Goal: Communication & Community: Participate in discussion

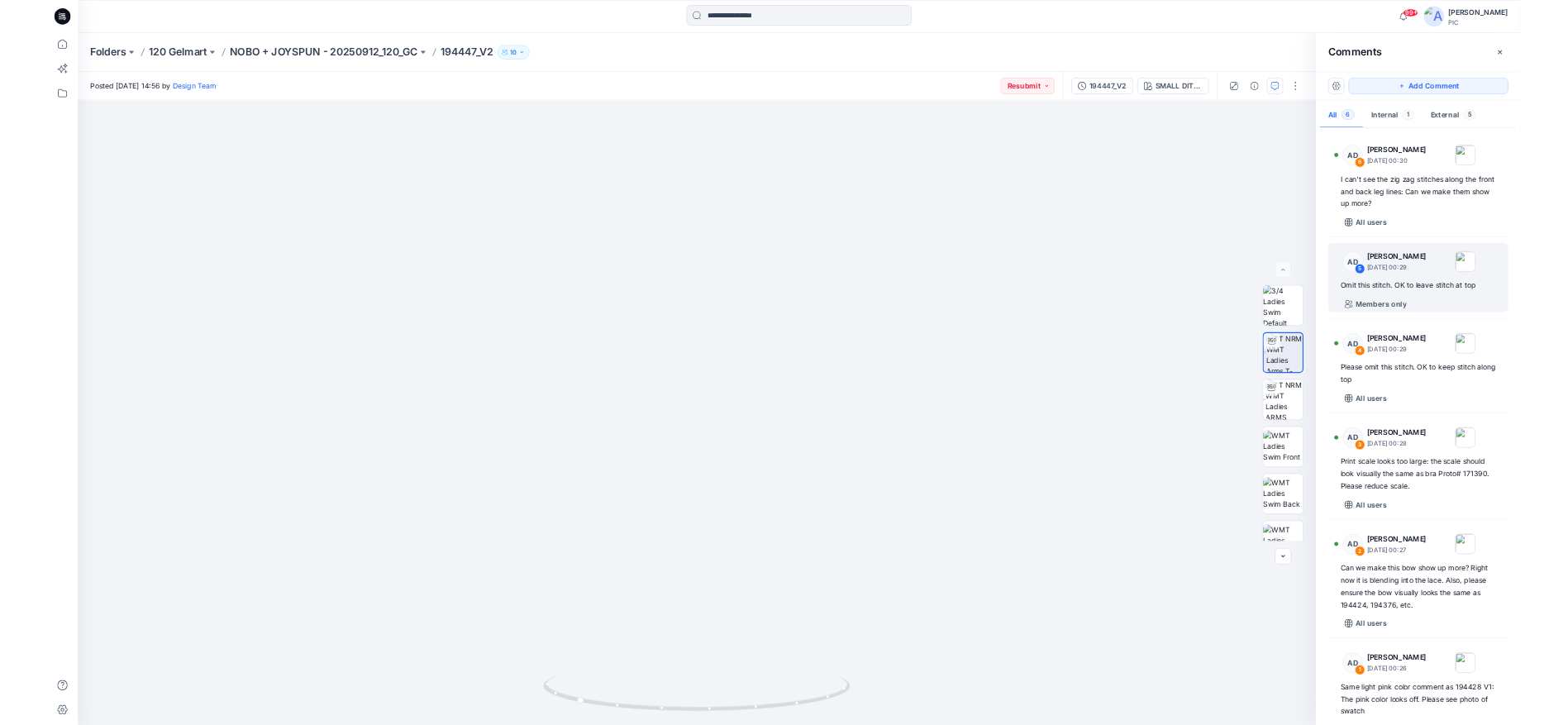
scroll to position [43, 0]
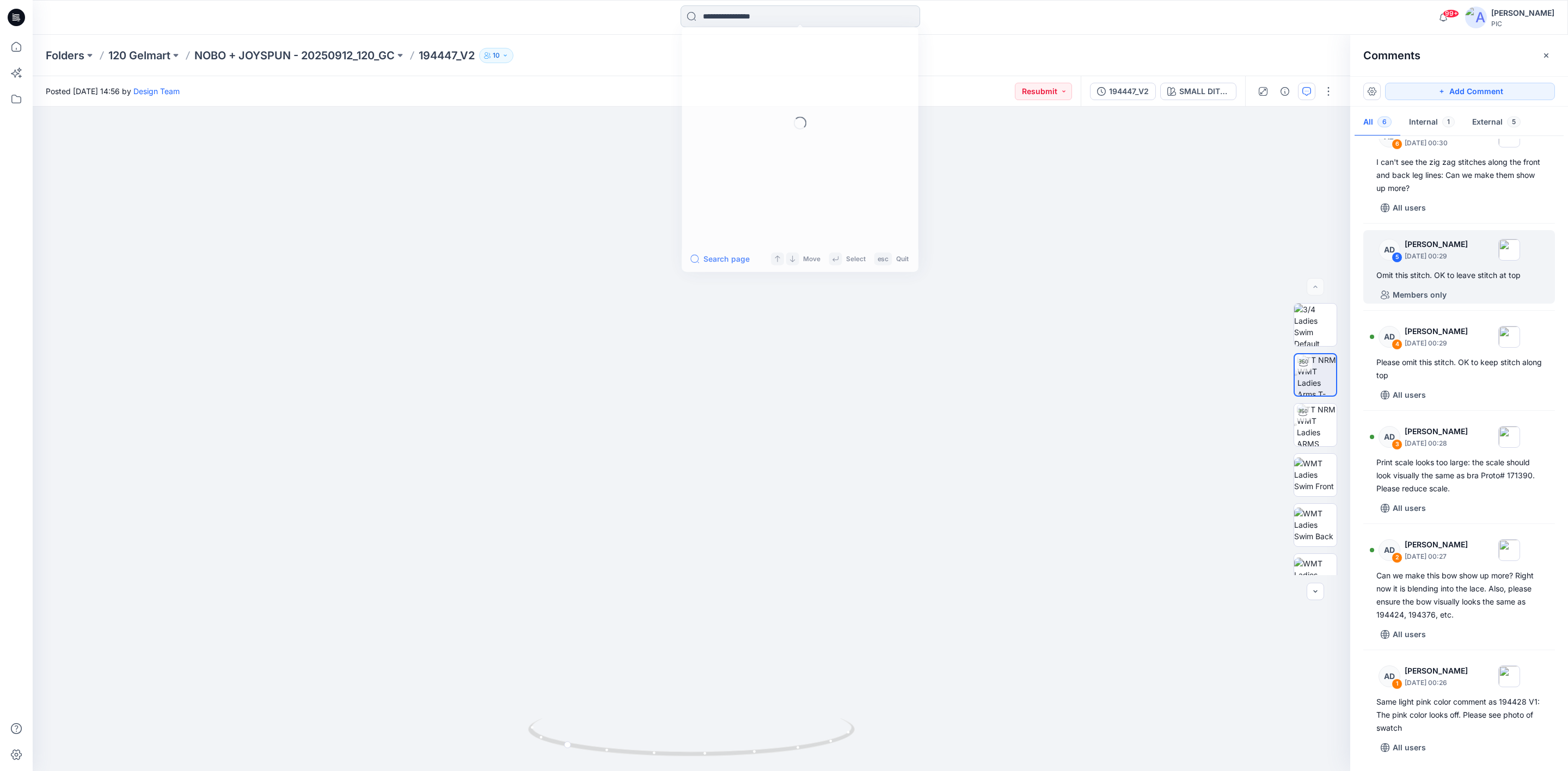
click at [717, 10] on input at bounding box center [800, 16] width 239 height 22
type input "******"
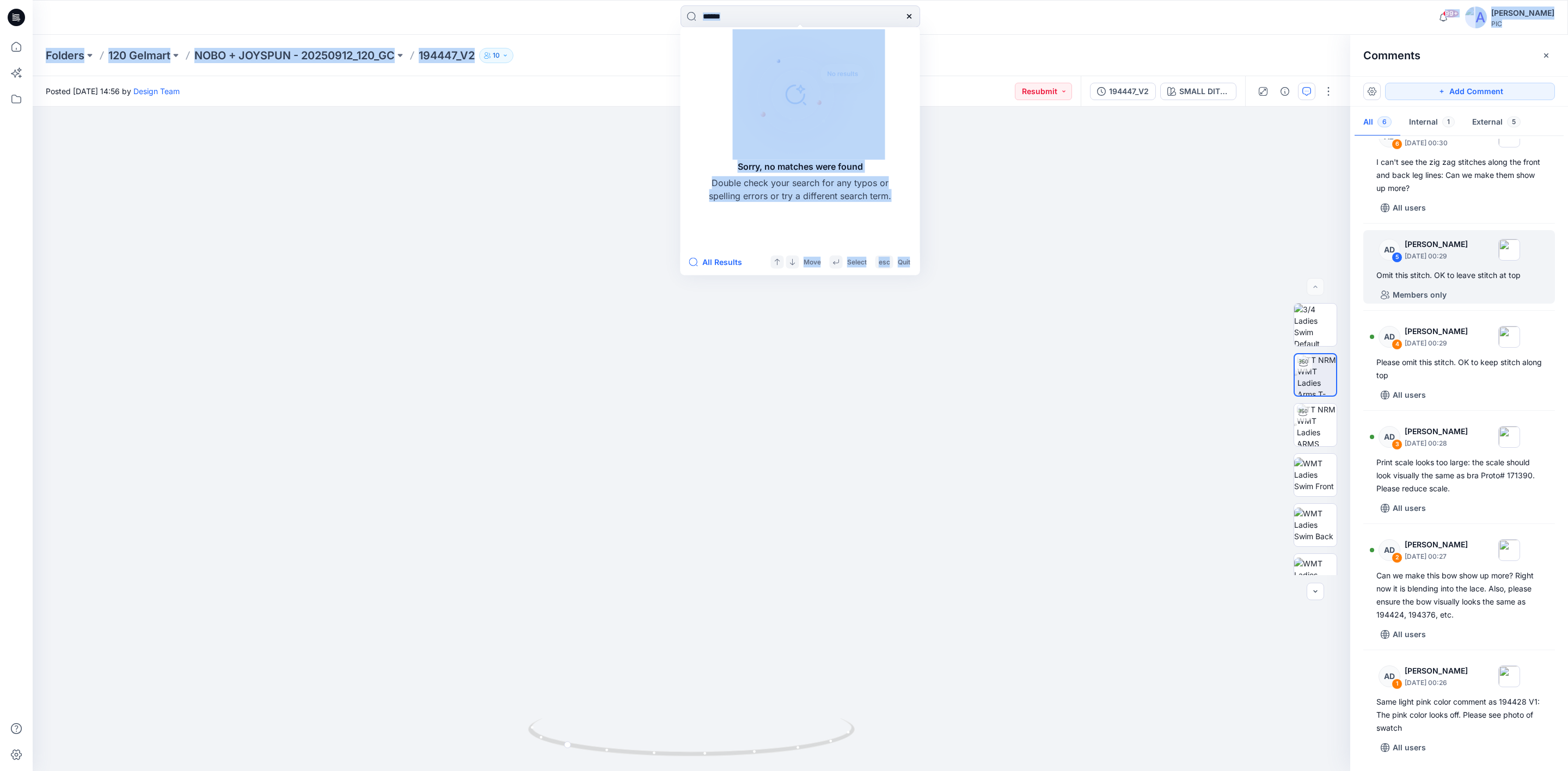
click at [998, 33] on div "****** Sorry, no matches were found Double check your search for any typos or s…" at bounding box center [784, 385] width 1568 height 771
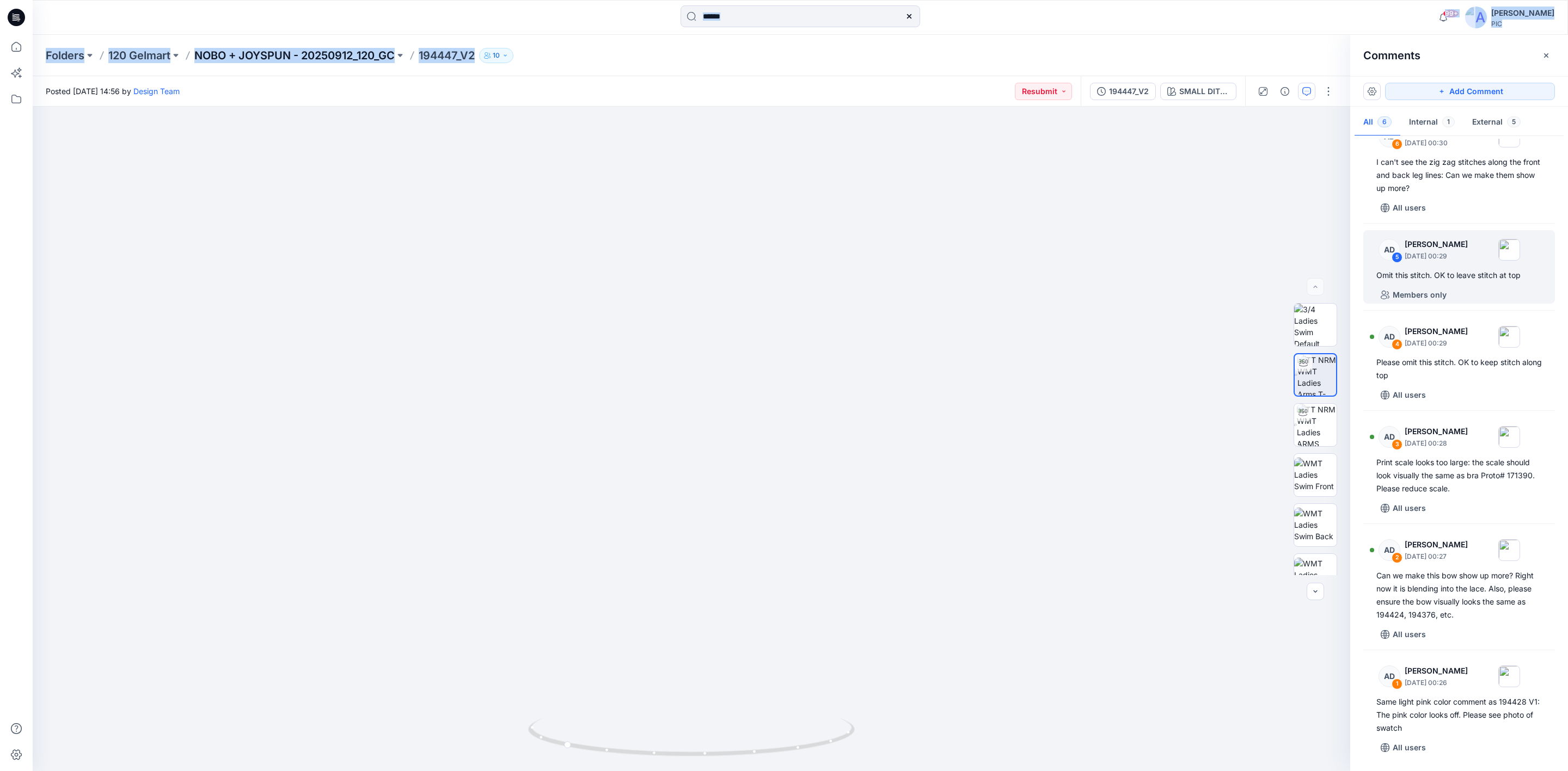
click at [243, 57] on p "NOBO + JOYSPUN - 20250912_120_GC" at bounding box center [295, 55] width 200 height 15
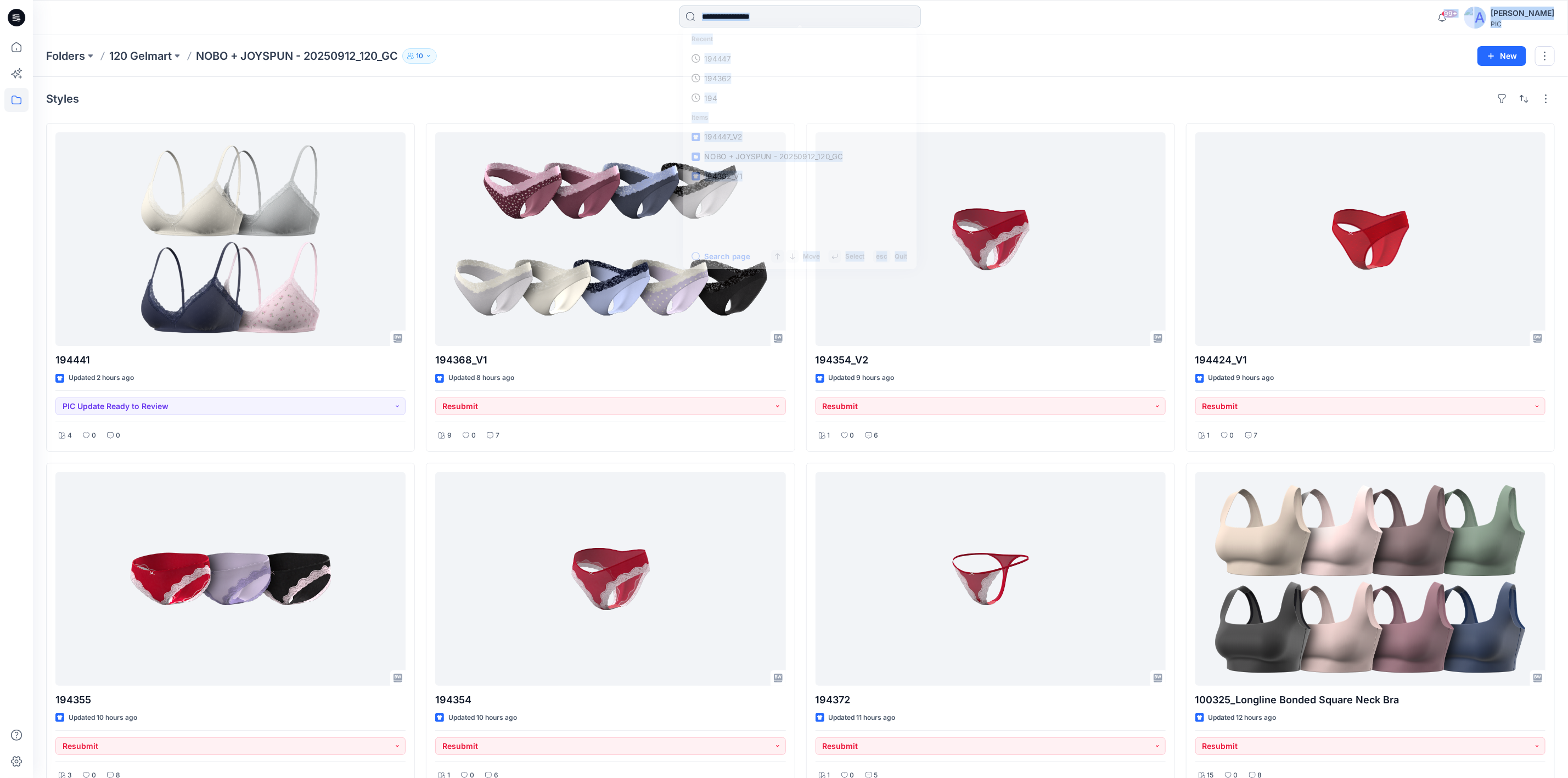
click at [717, 20] on input at bounding box center [800, 17] width 241 height 22
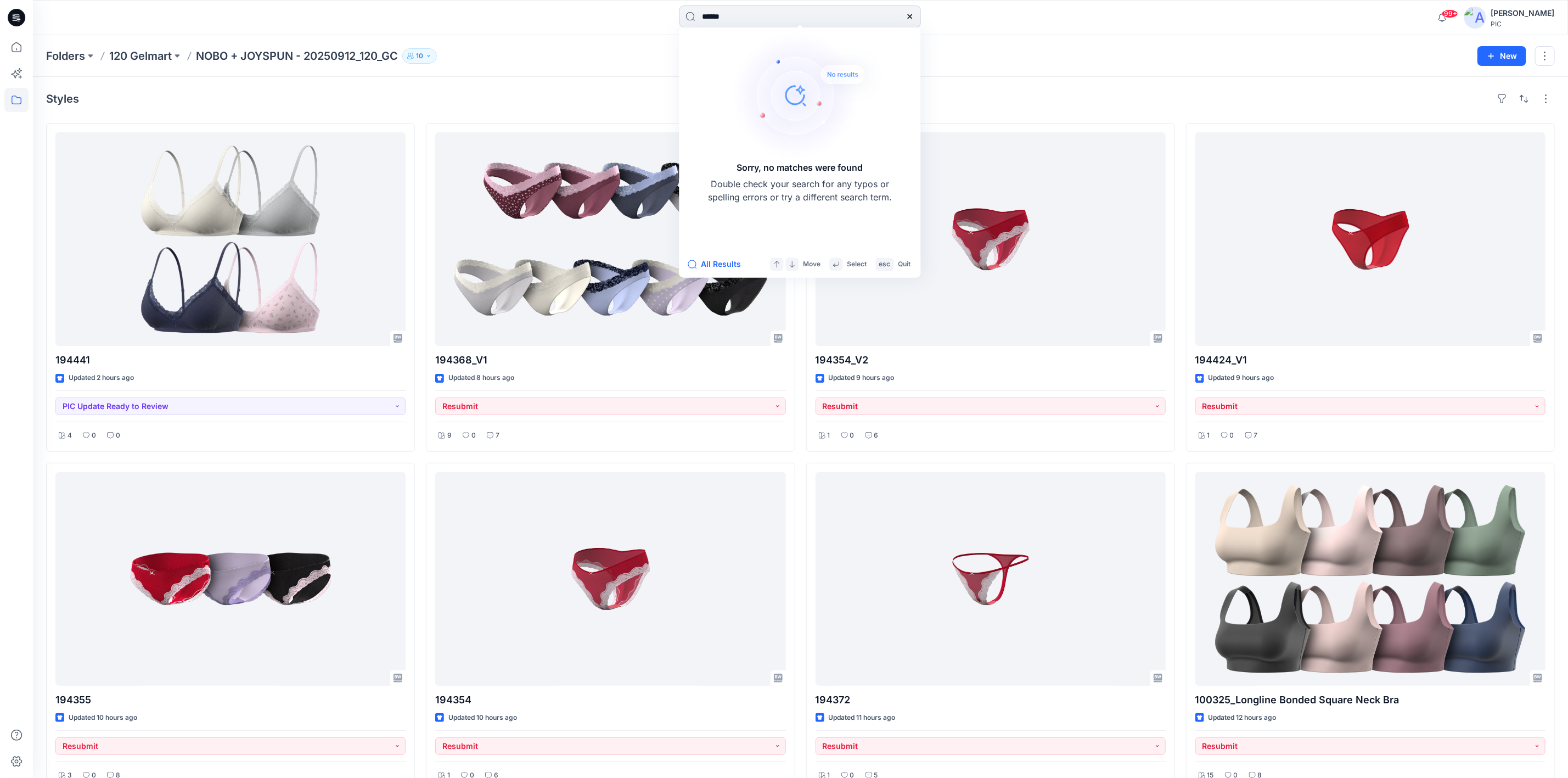
click at [714, 17] on input "******" at bounding box center [800, 17] width 241 height 22
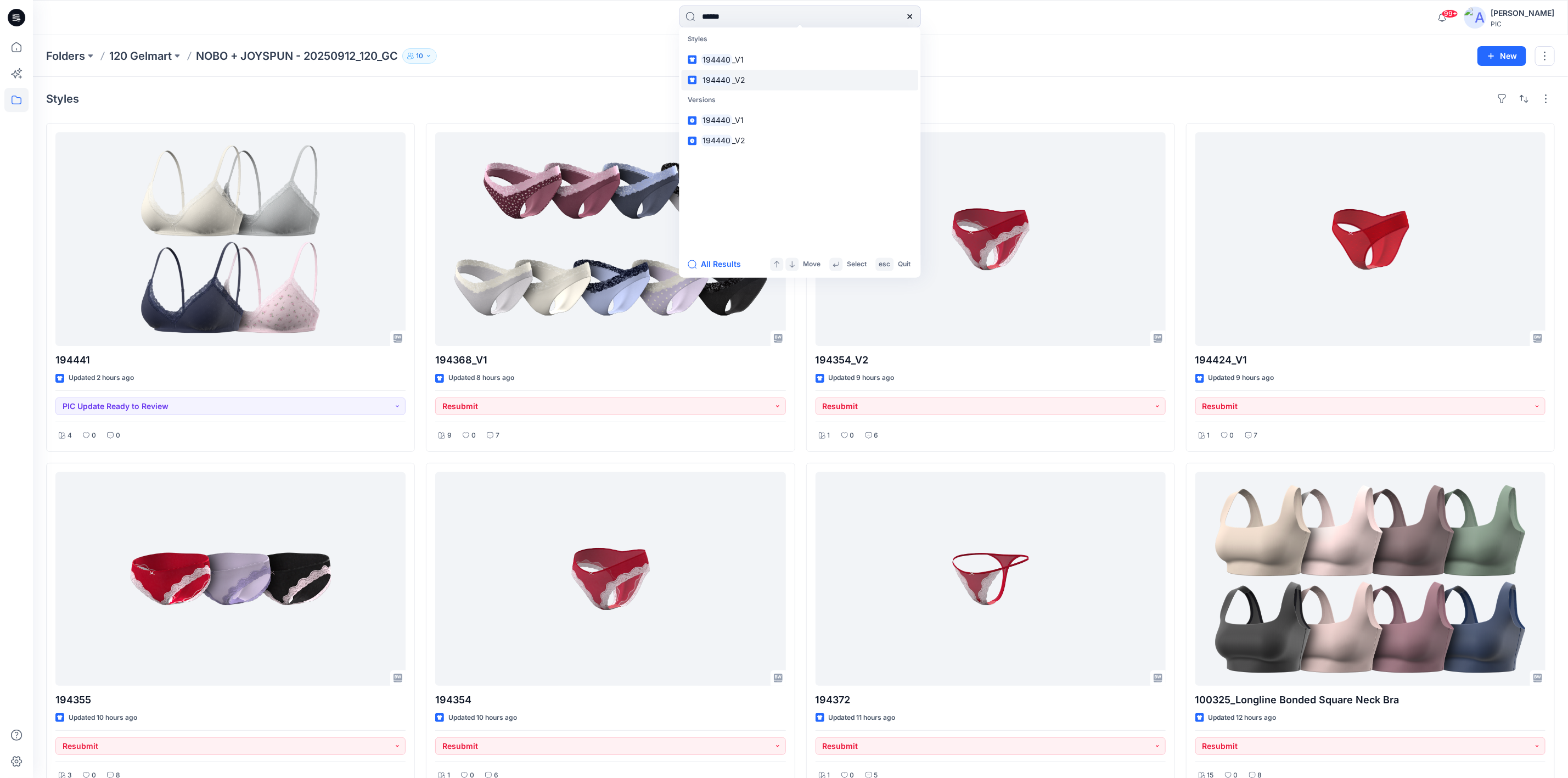
type input "******"
click at [732, 75] on span "_V2" at bounding box center [738, 79] width 13 height 10
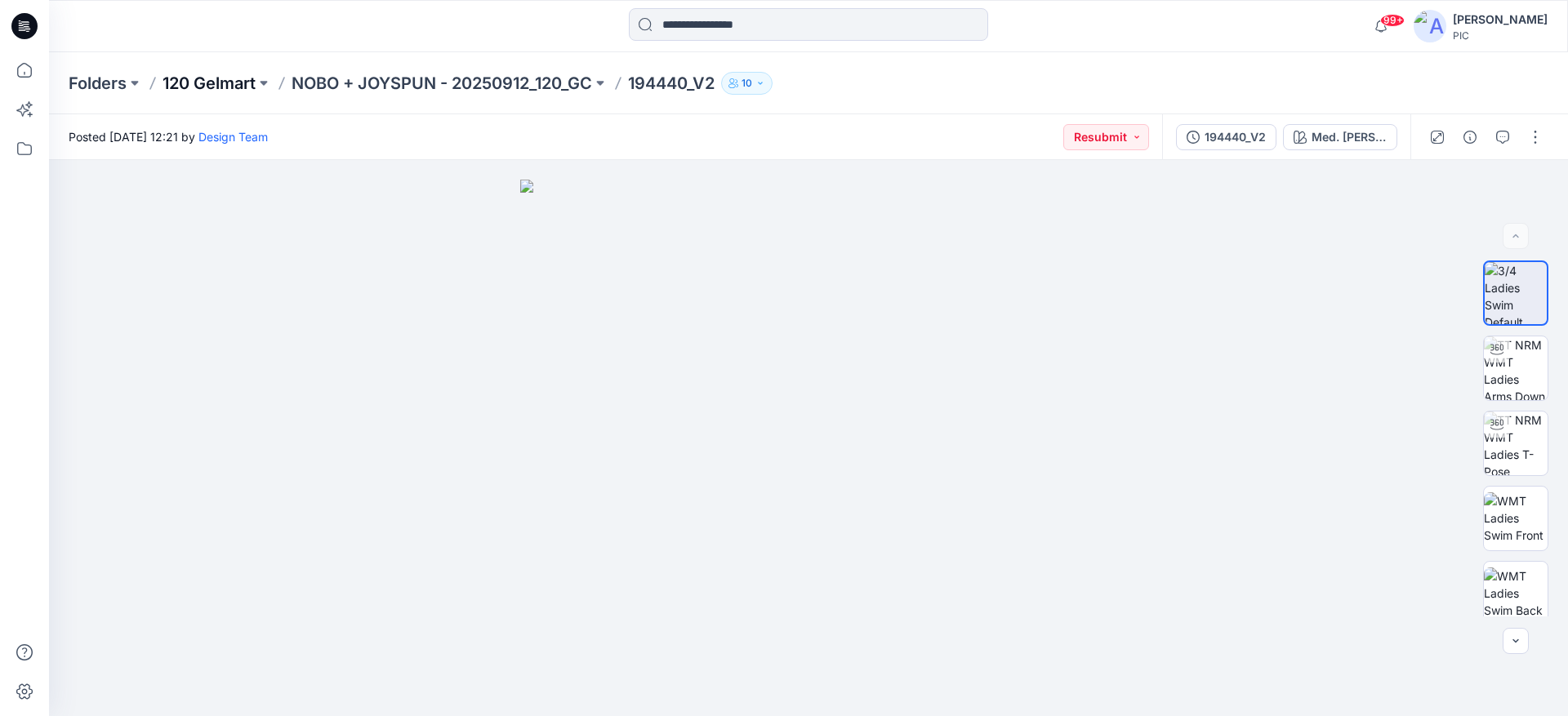
click at [184, 73] on p "120 Gelmart" at bounding box center [209, 83] width 94 height 23
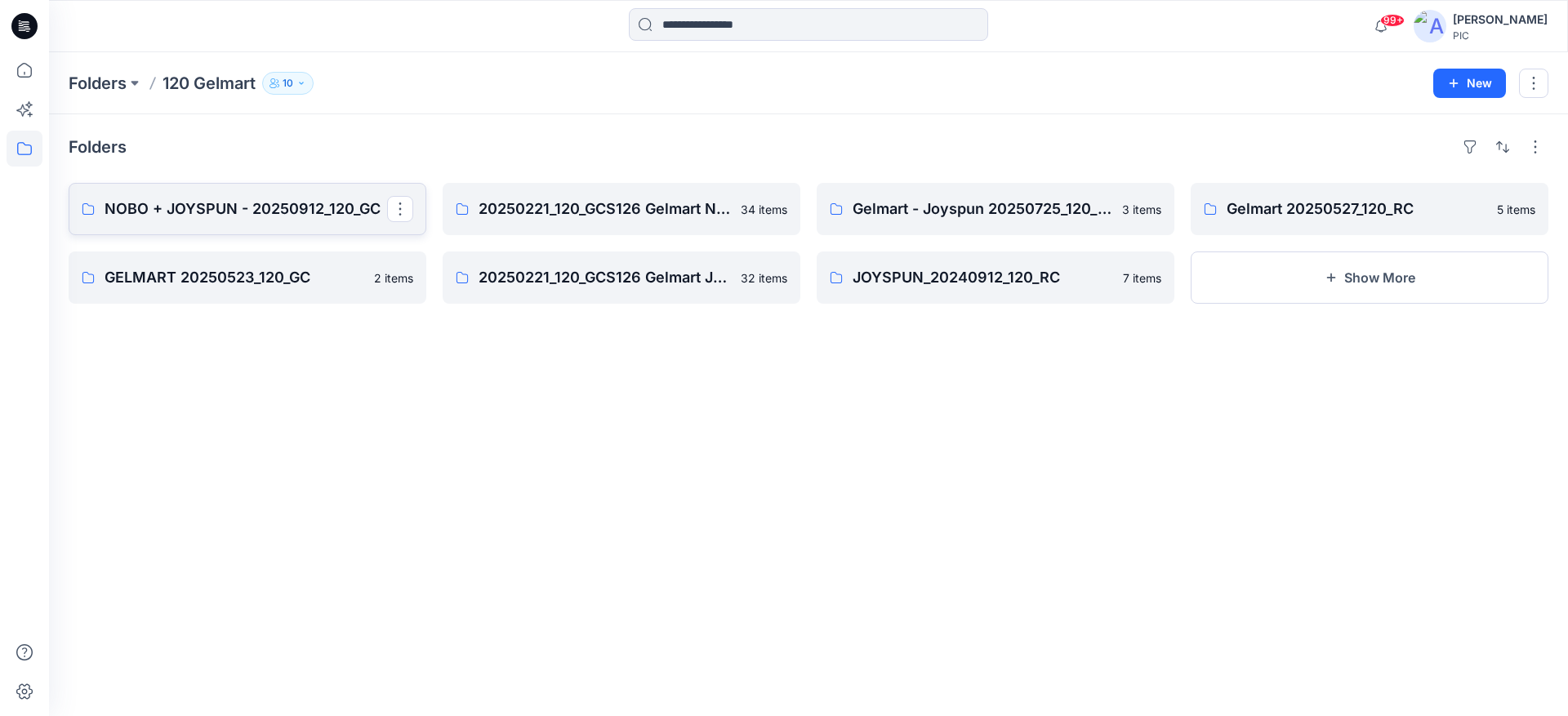
click at [290, 205] on p "NOBO + JOYSPUN - 20250912_120_GC" at bounding box center [246, 209] width 282 height 23
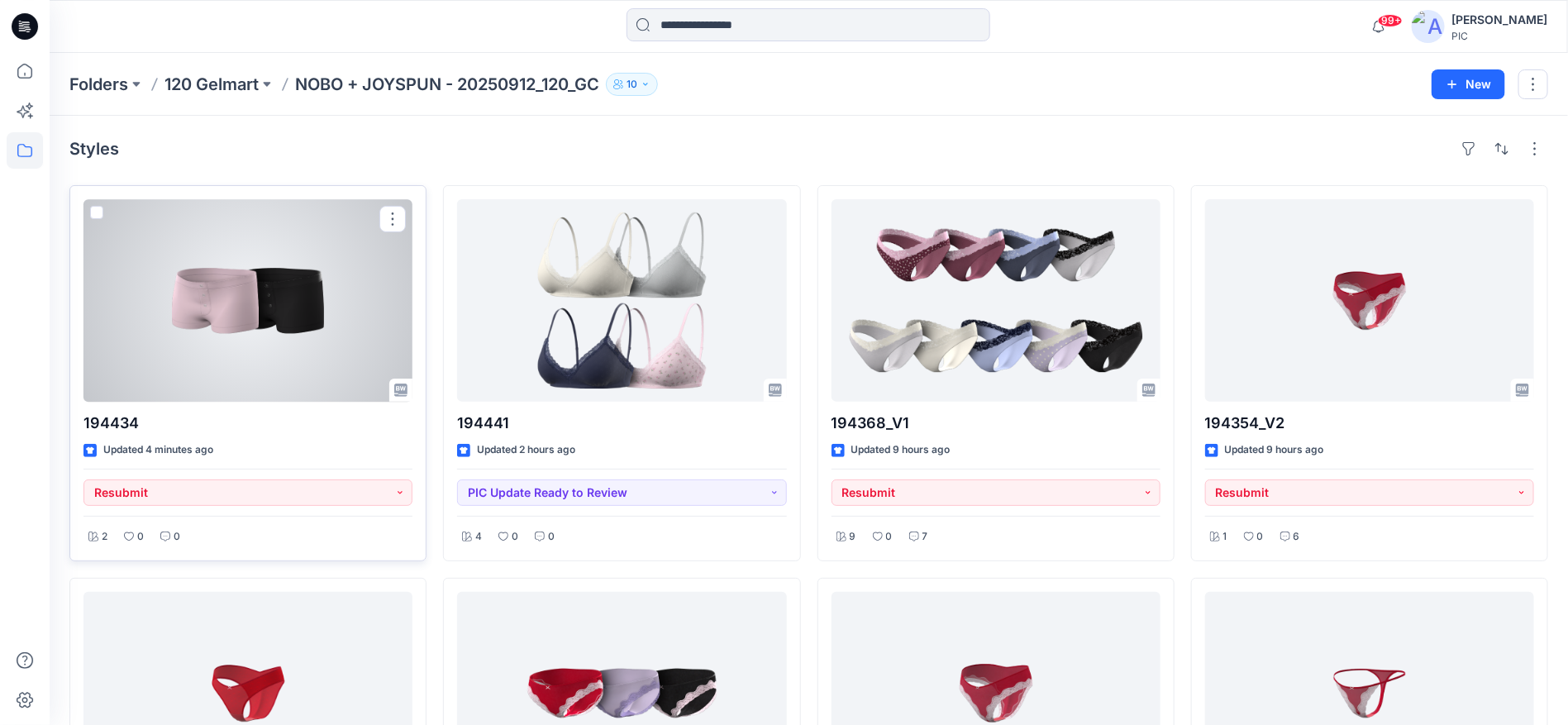
click at [223, 313] on div at bounding box center [248, 300] width 329 height 203
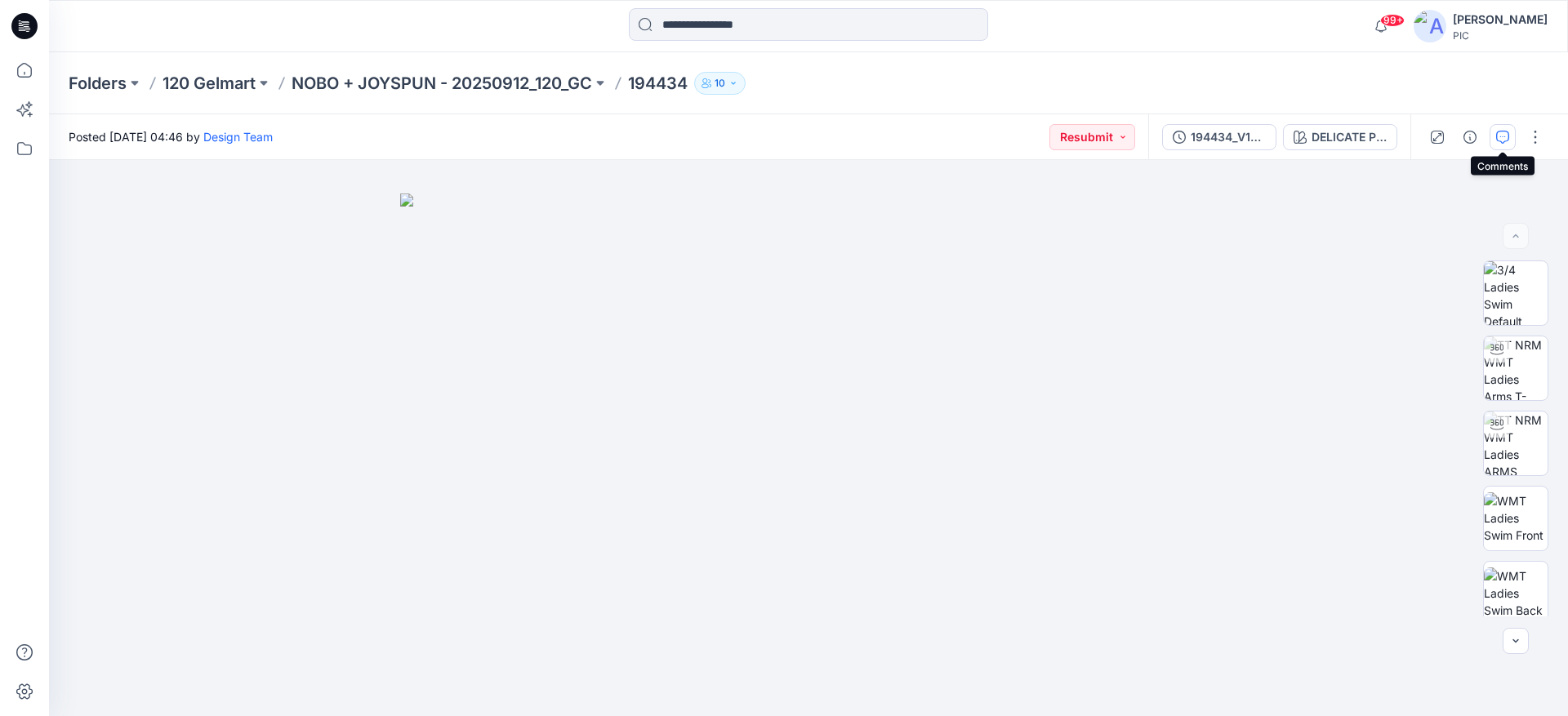
click at [1500, 132] on icon "button" at bounding box center [1503, 137] width 13 height 13
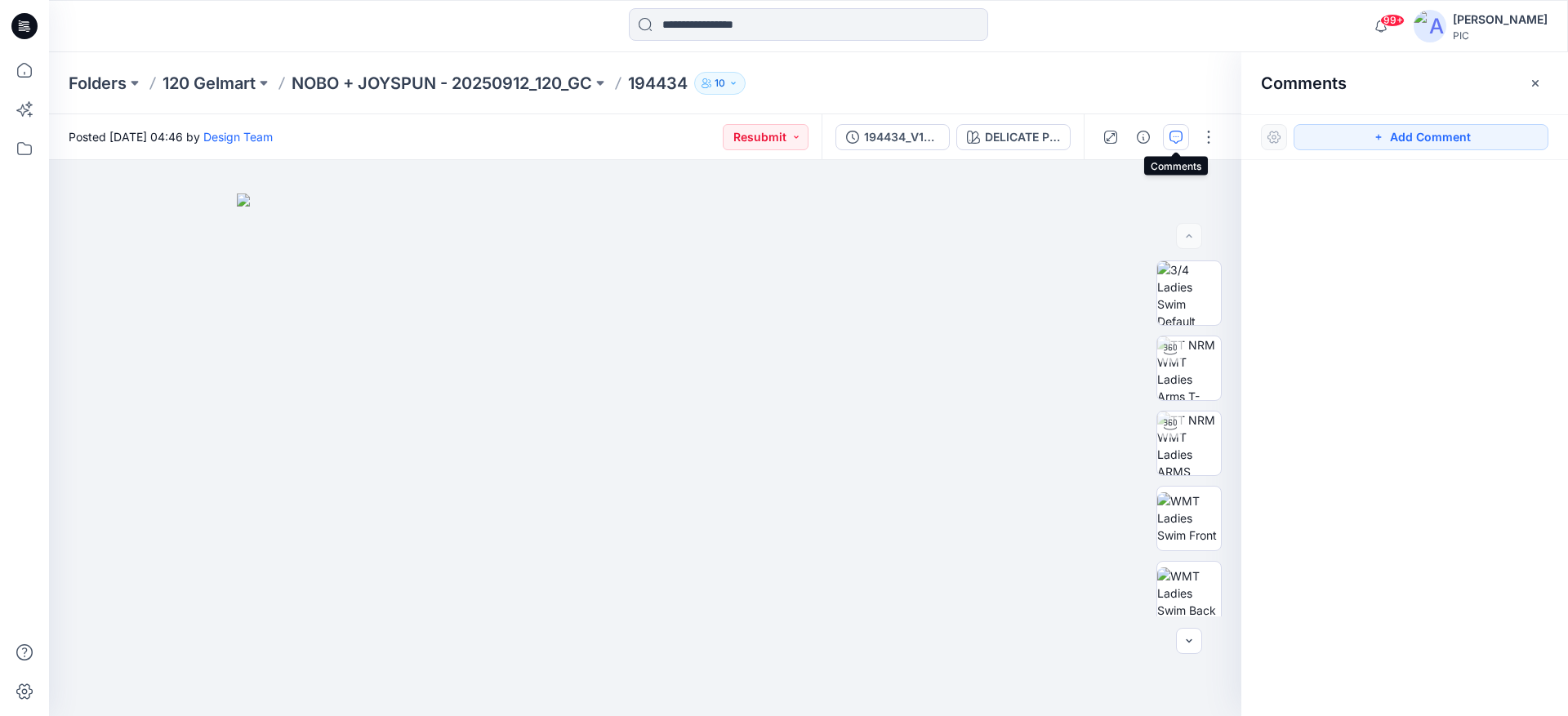
click at [1180, 129] on button "button" at bounding box center [1176, 137] width 26 height 26
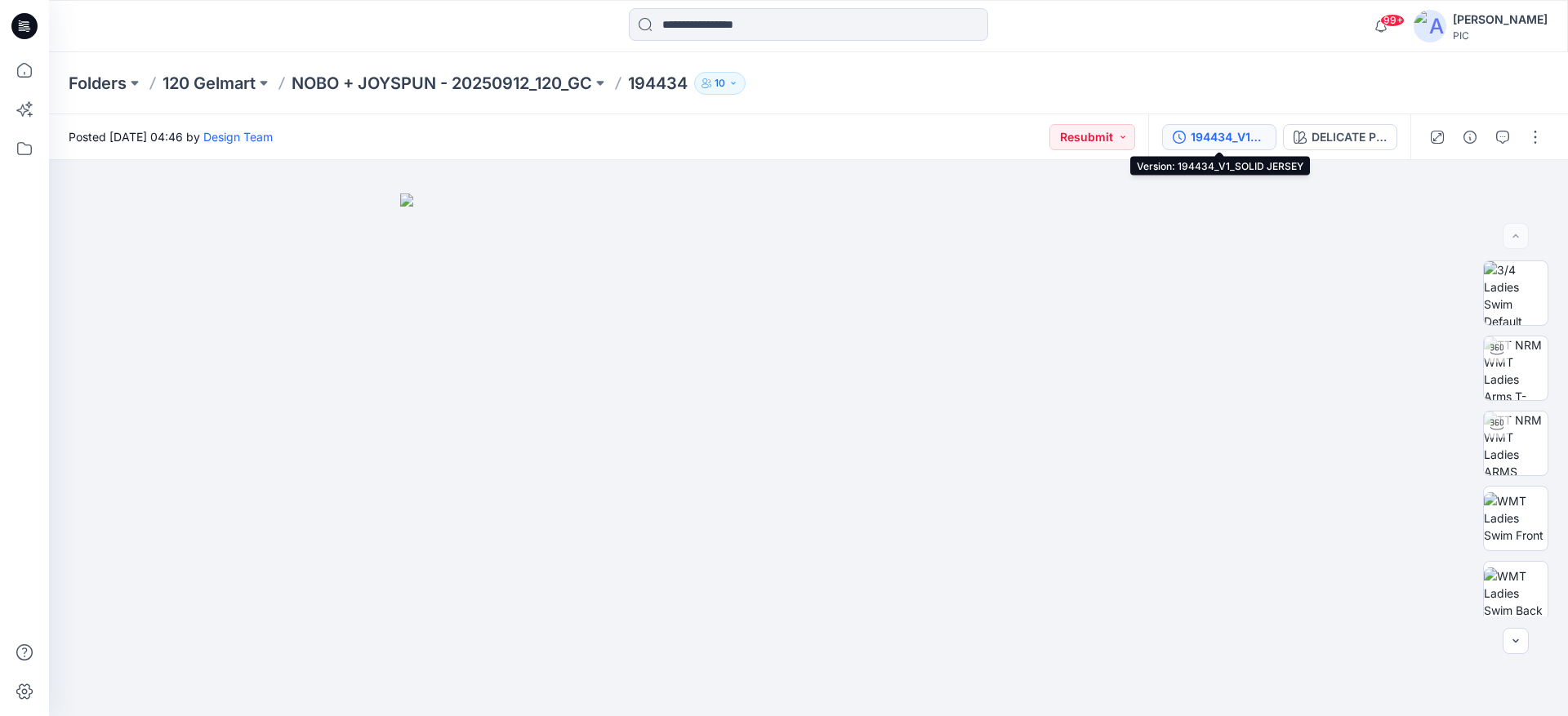
click at [1207, 141] on div "194434_V1_SOLID JERSEY" at bounding box center [1228, 137] width 76 height 18
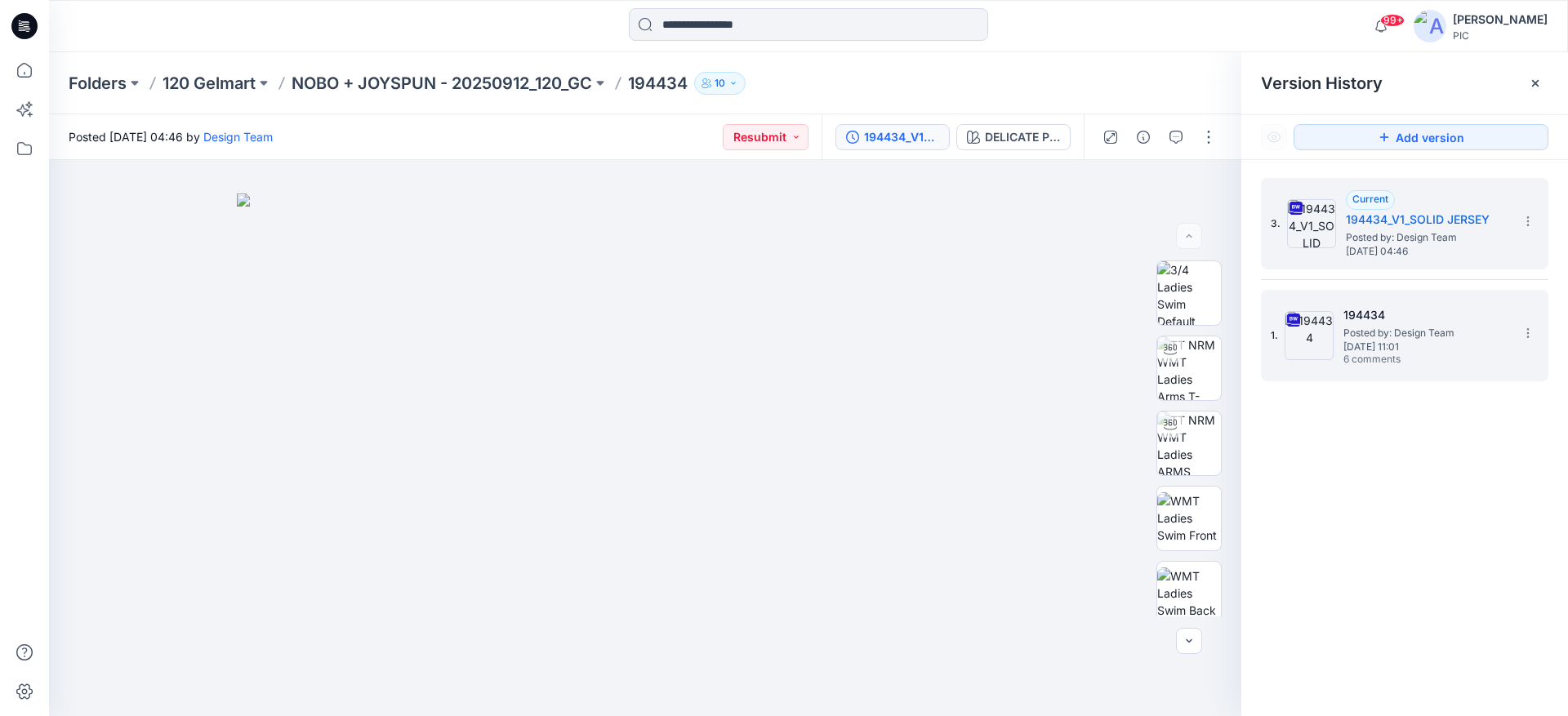
click at [1383, 314] on h5 "194434" at bounding box center [1424, 315] width 163 height 20
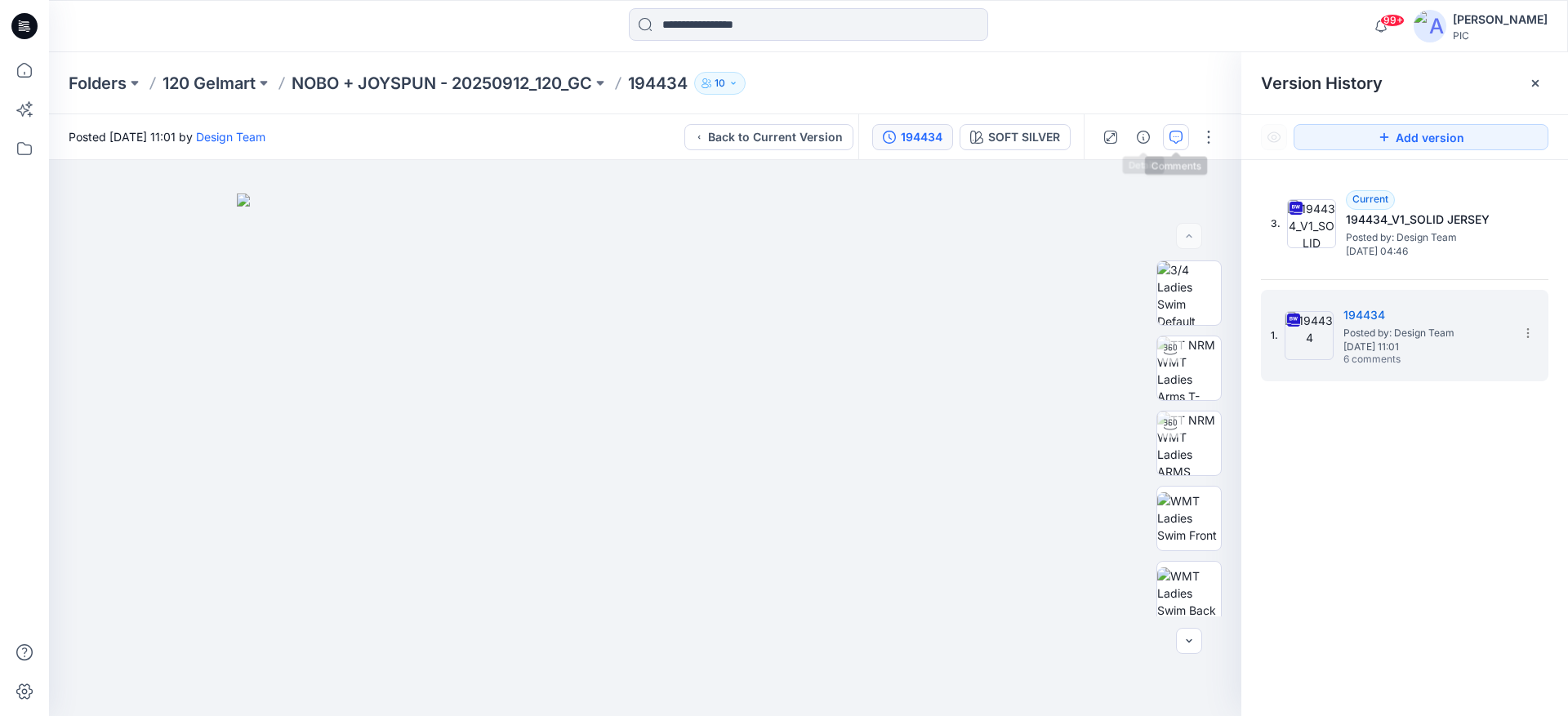
click at [1180, 134] on icon "button" at bounding box center [1176, 137] width 13 height 13
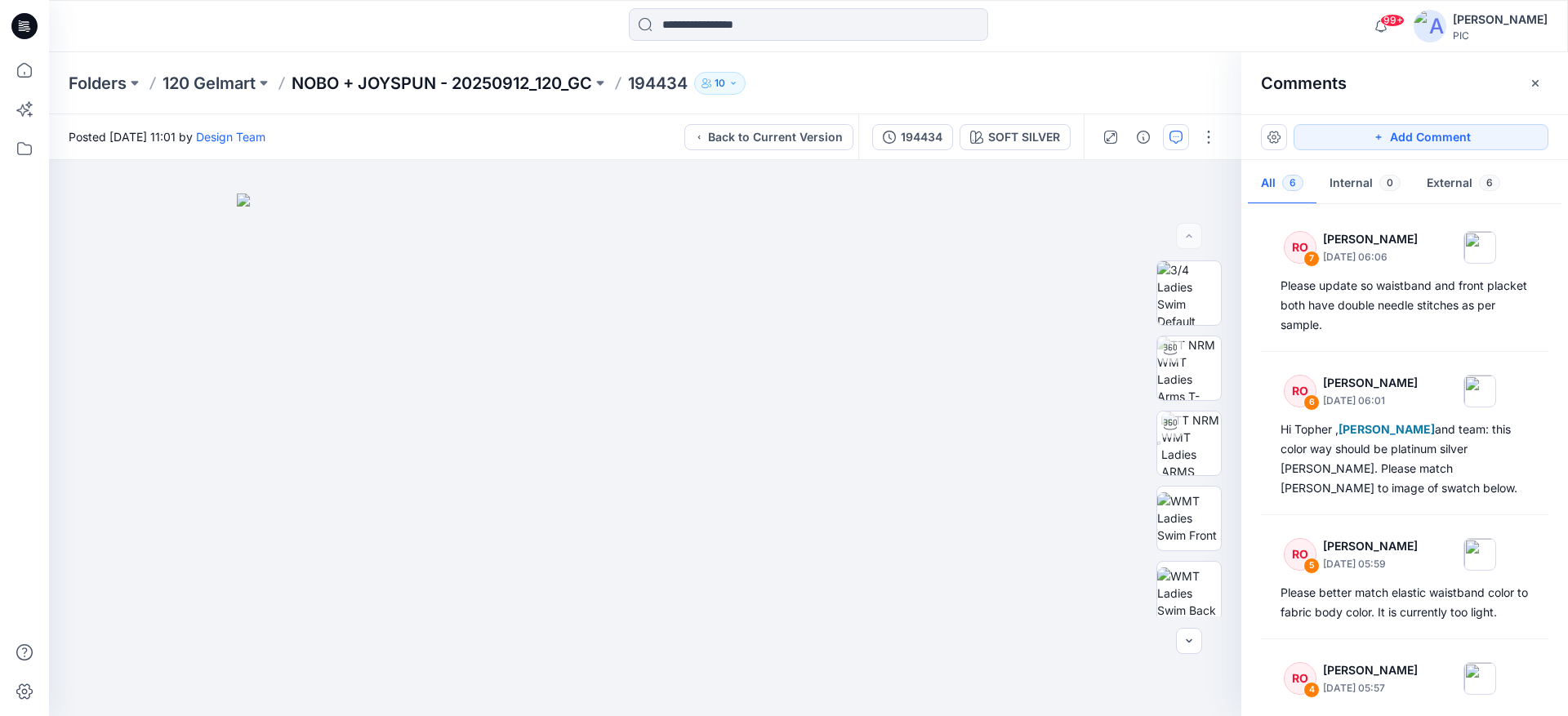
click at [332, 85] on p "NOBO + JOYSPUN - 20250912_120_GC" at bounding box center [442, 83] width 300 height 23
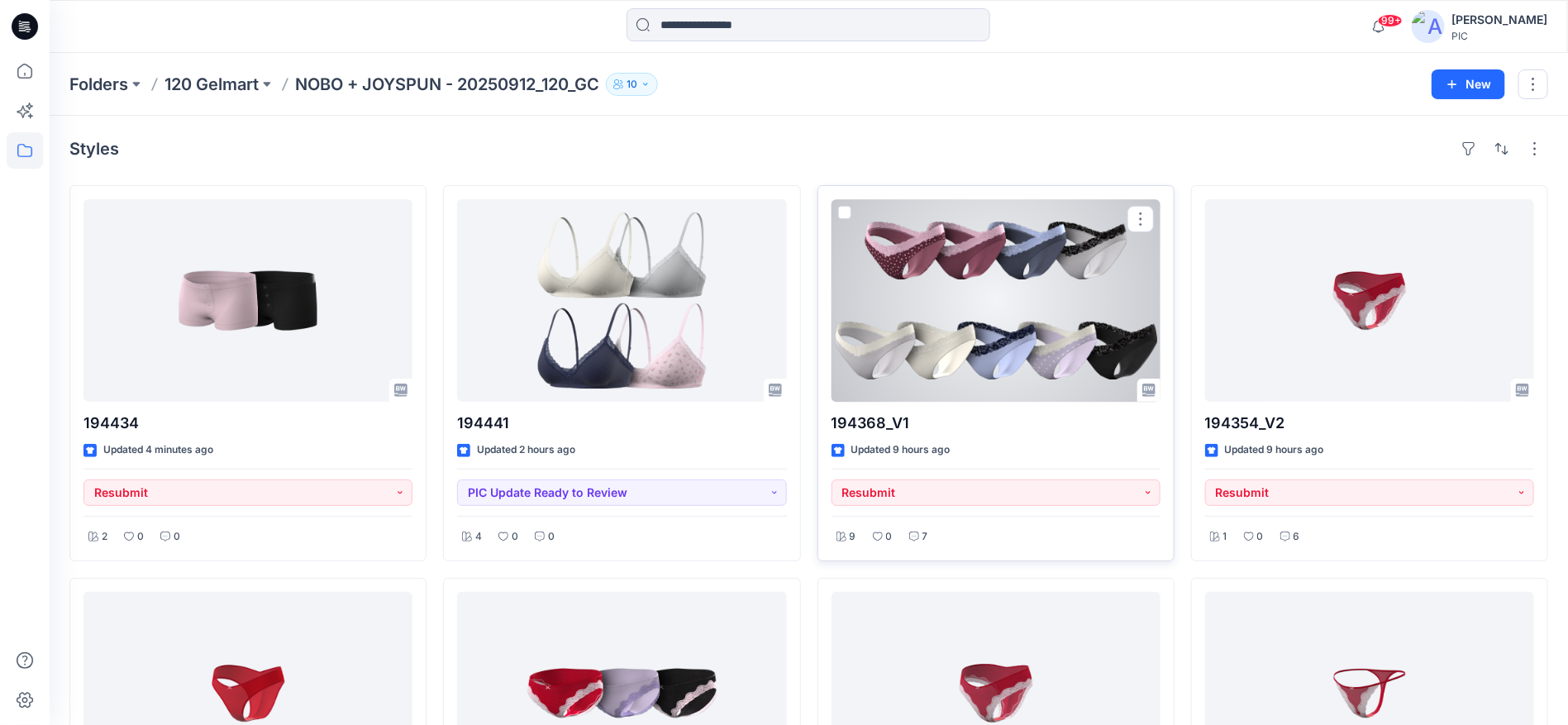
click at [978, 298] on div at bounding box center [996, 300] width 329 height 203
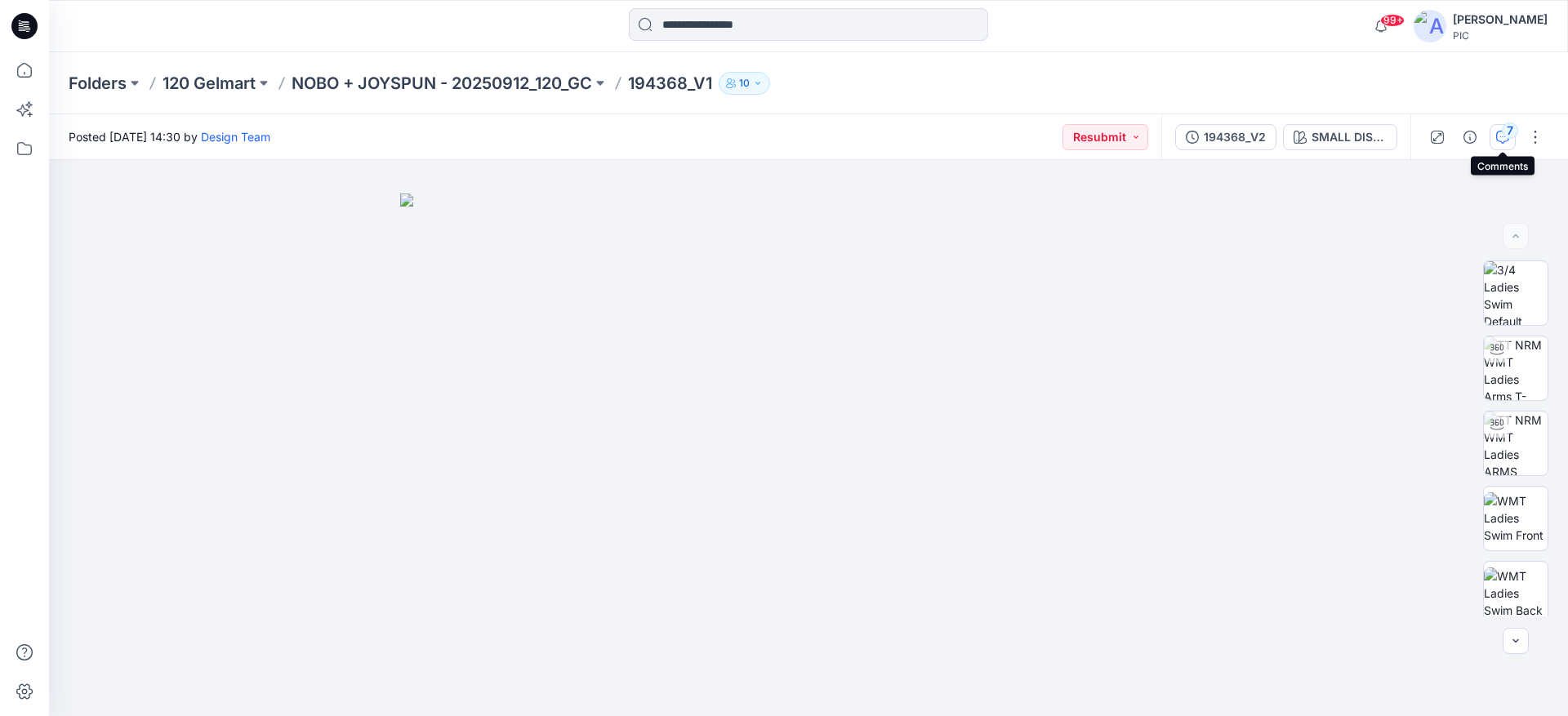
click at [1504, 135] on div "7" at bounding box center [1509, 130] width 16 height 16
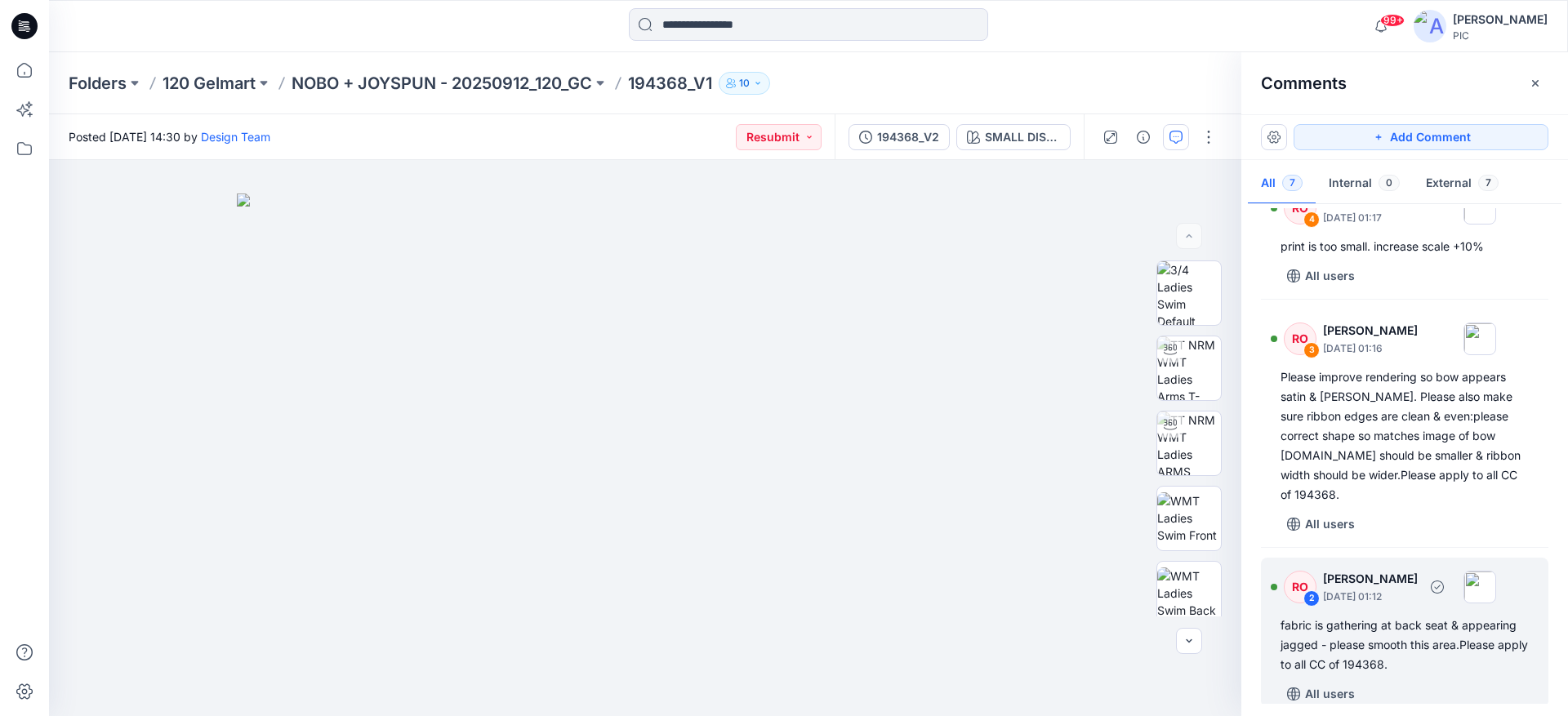
scroll to position [711, 0]
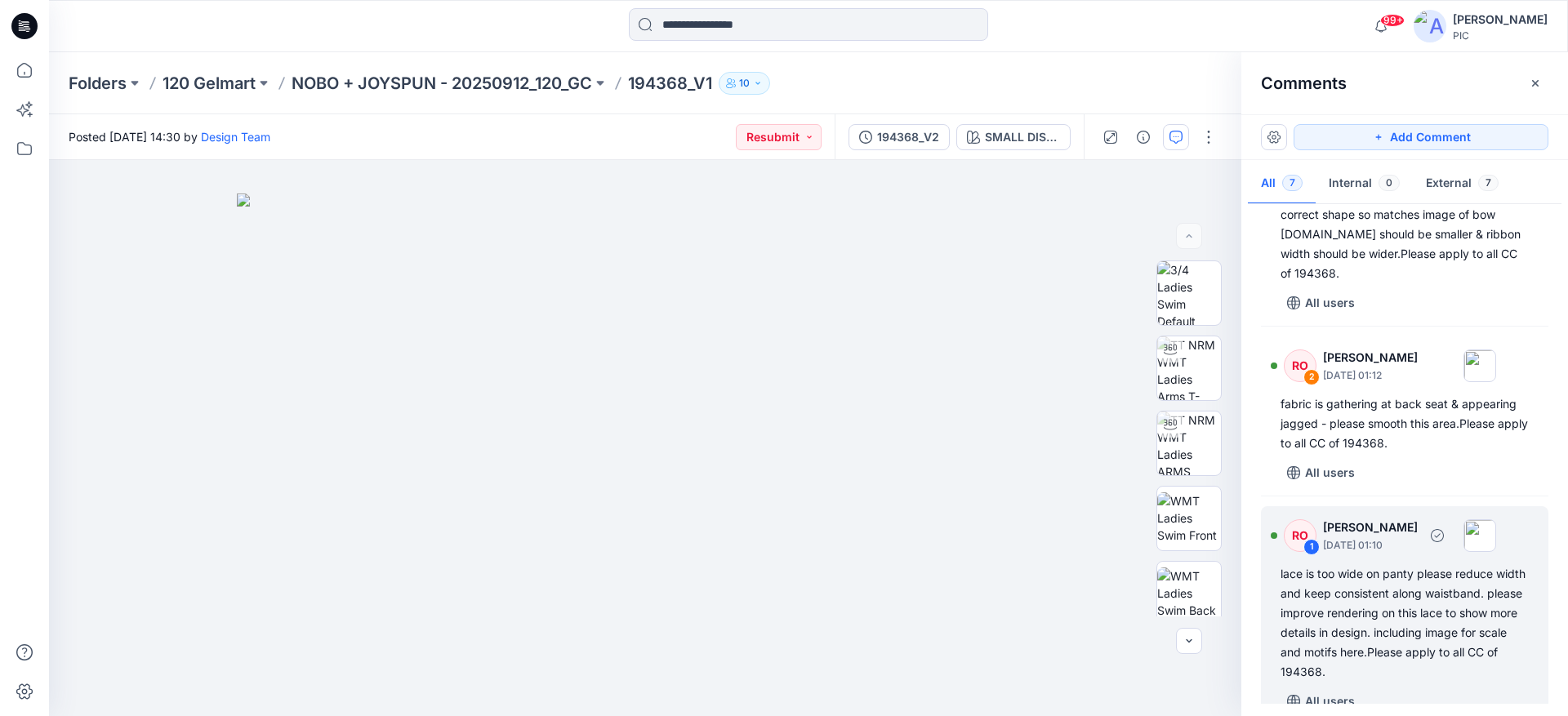
click at [1405, 600] on div "lace is too wide on panty please reduce width and keep consistent along waistba…" at bounding box center [1405, 622] width 248 height 117
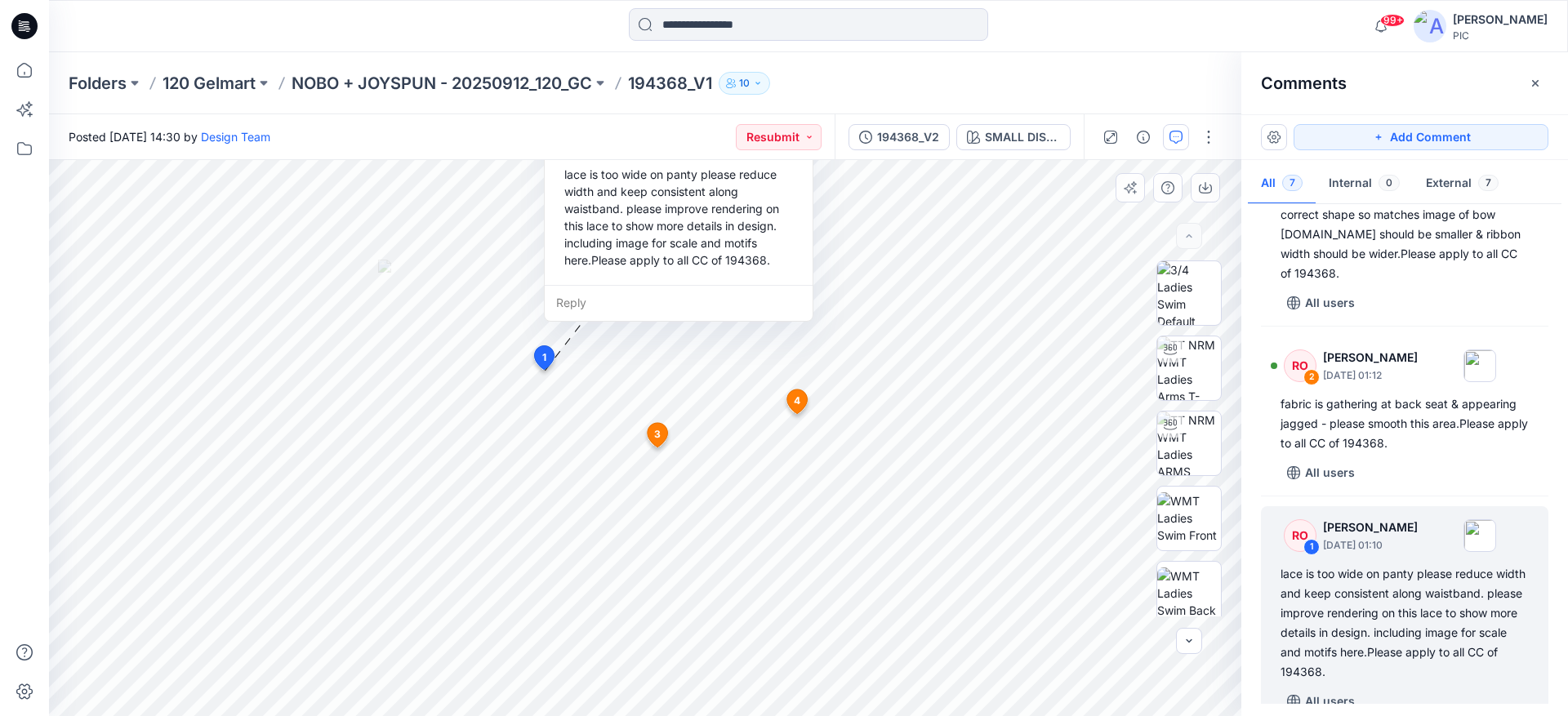
click at [593, 295] on div "Reply" at bounding box center [679, 303] width 268 height 36
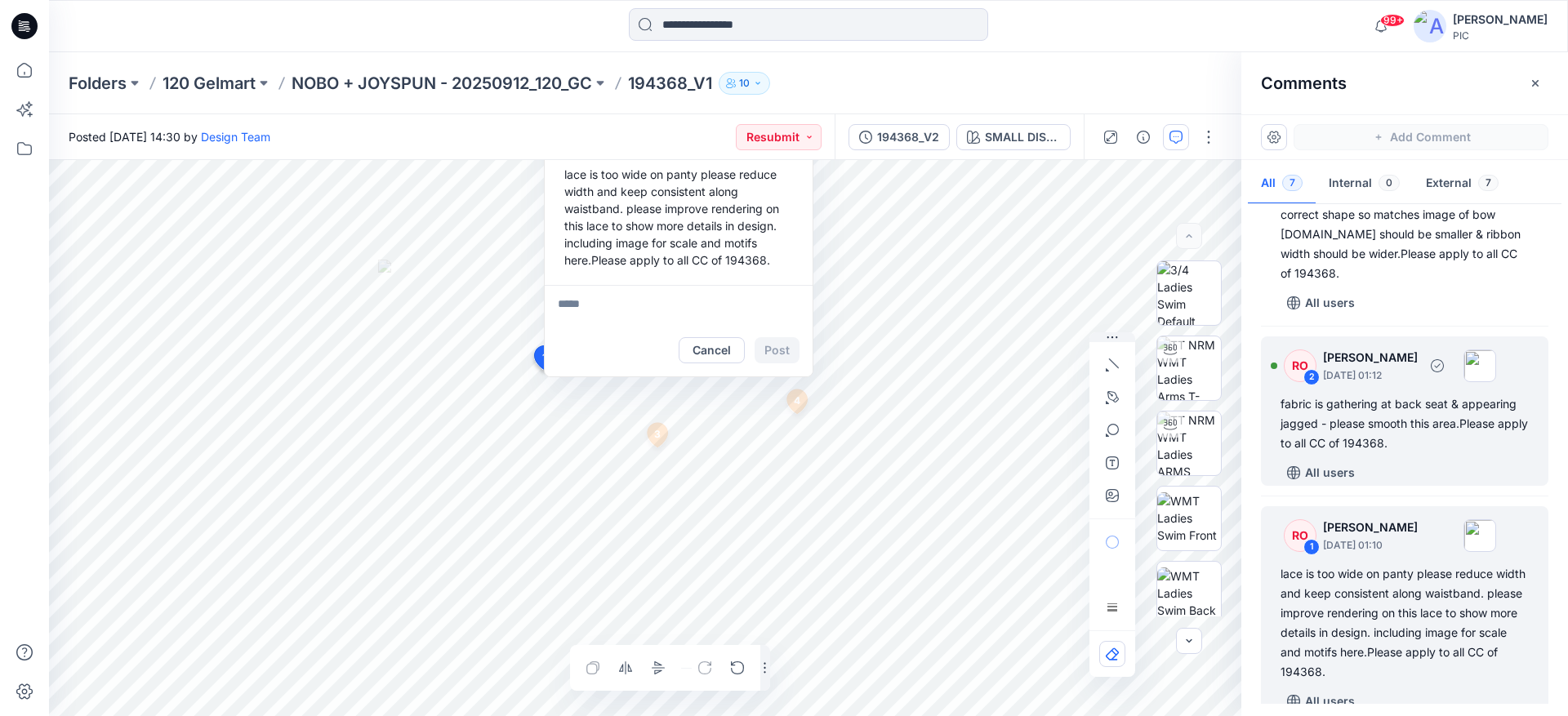
click at [1410, 399] on div "fabric is gathering at back seat & appearing jagged - please smooth this area.P…" at bounding box center [1405, 424] width 248 height 59
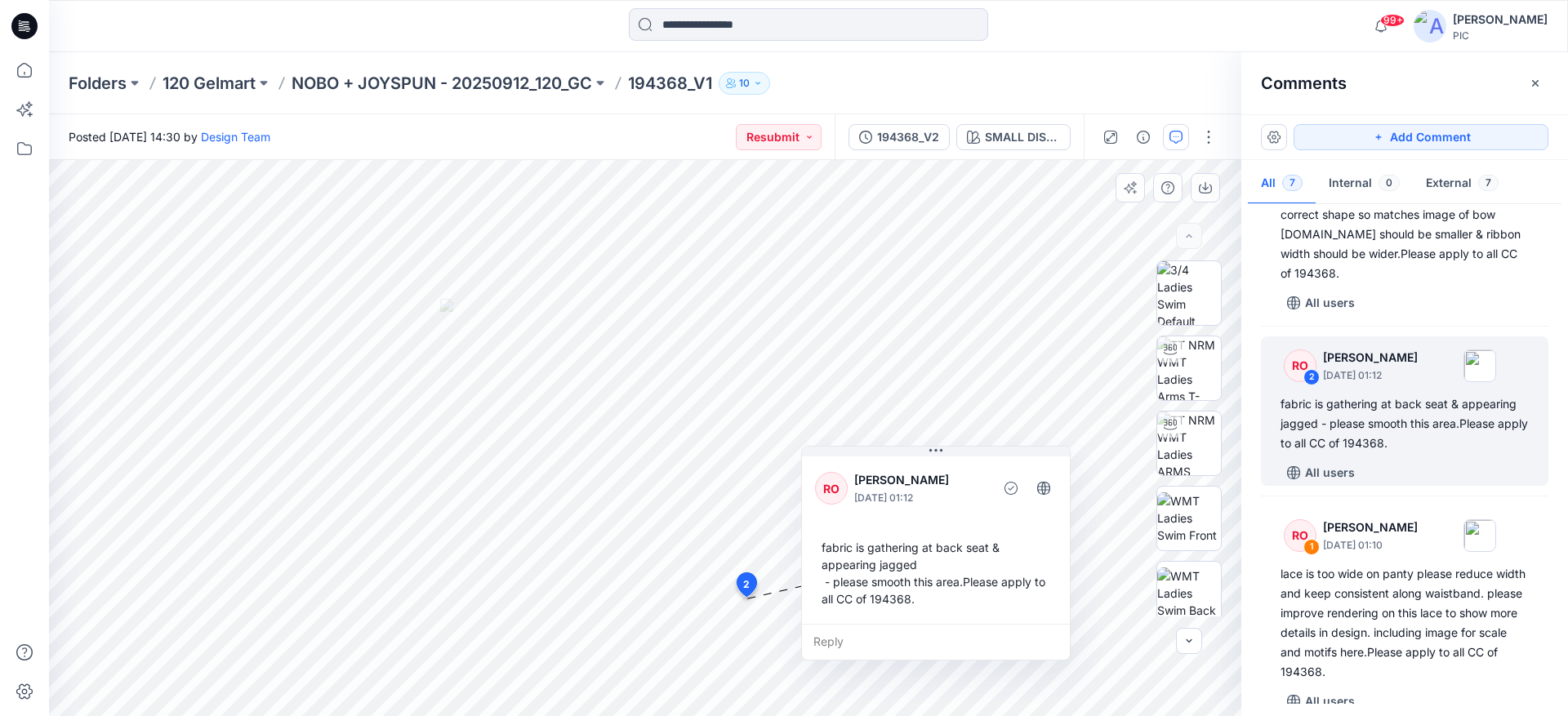
drag, startPoint x: 877, startPoint y: 667, endPoint x: 958, endPoint y: 527, distance: 161.7
click at [956, 509] on div "RO [PERSON_NAME] [DATE] 01:12" at bounding box center [936, 489] width 242 height 45
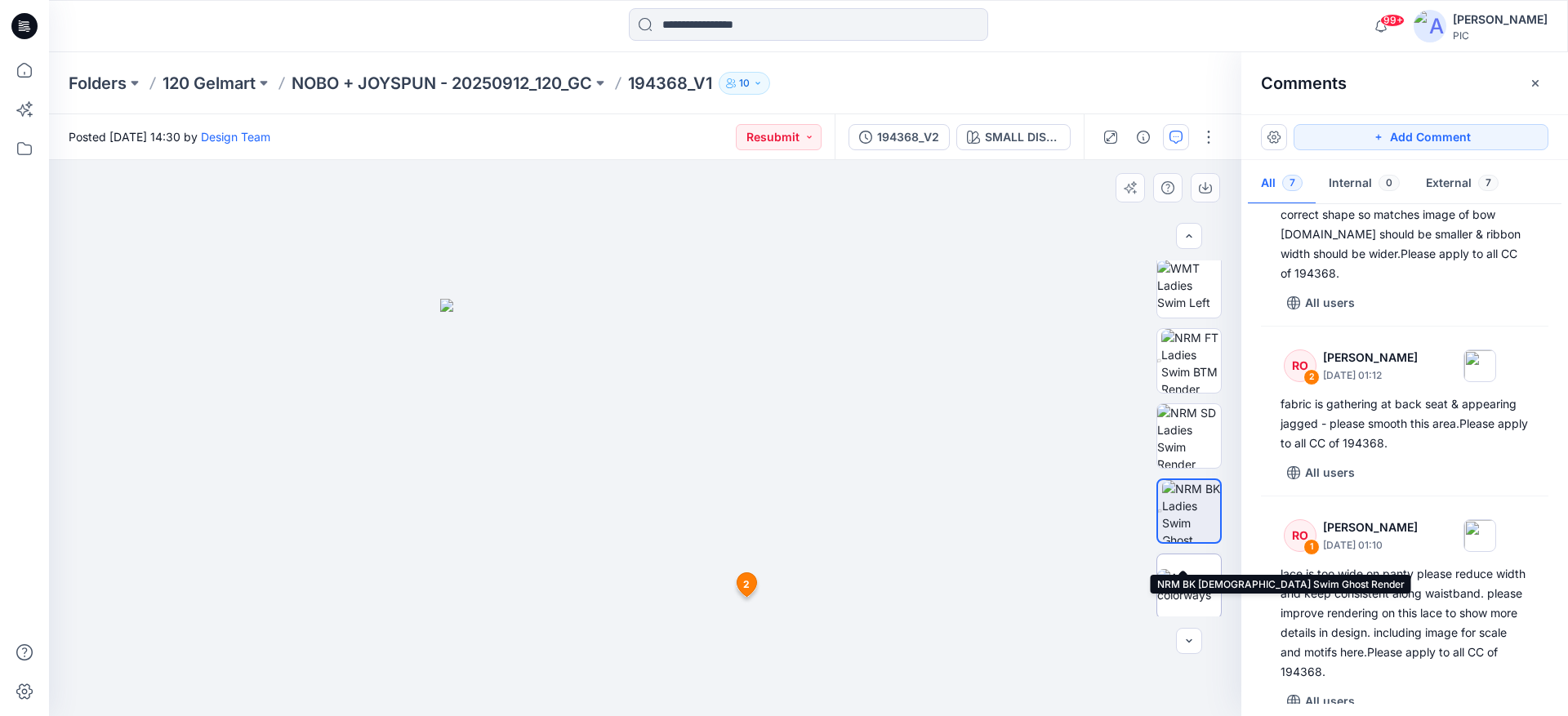
scroll to position [384, 0]
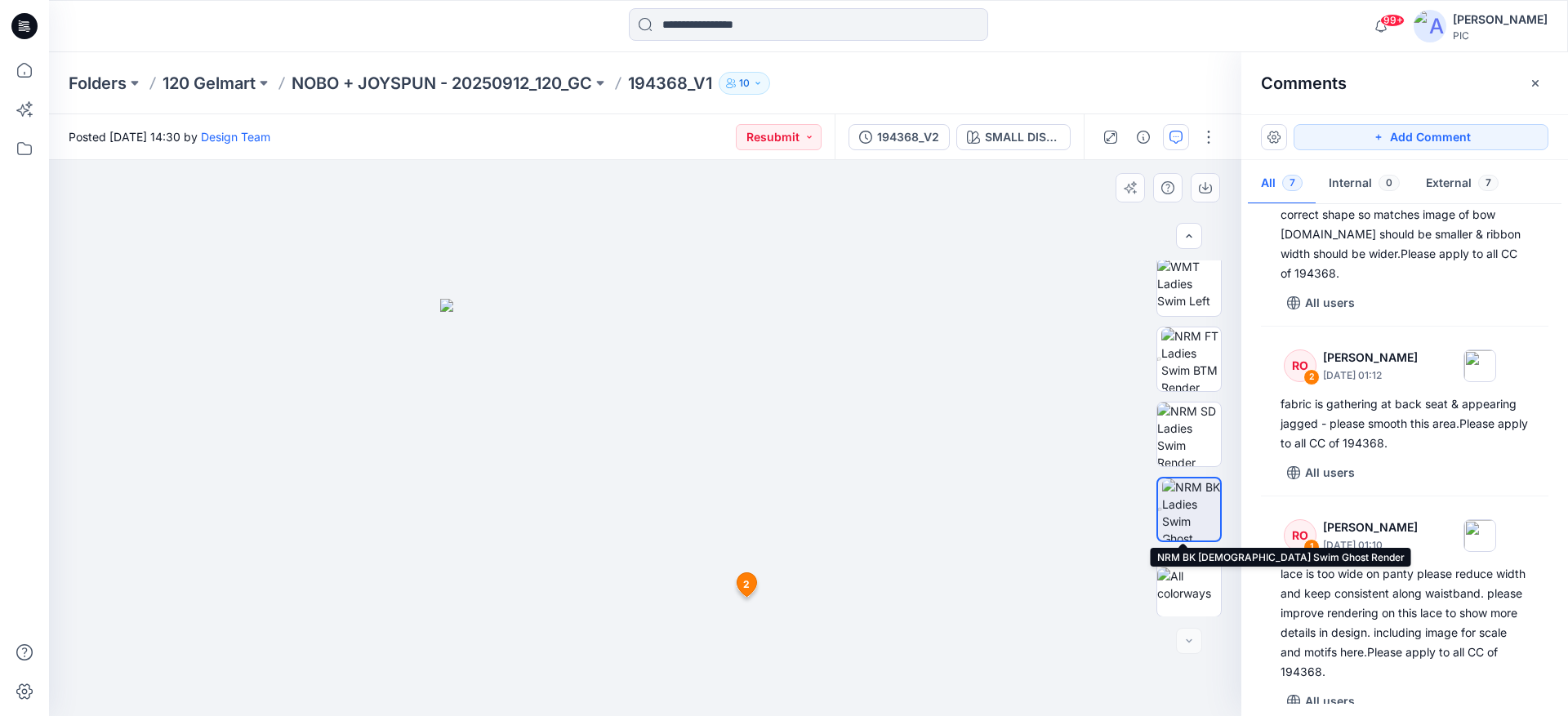
click at [1193, 509] on img at bounding box center [1190, 510] width 58 height 62
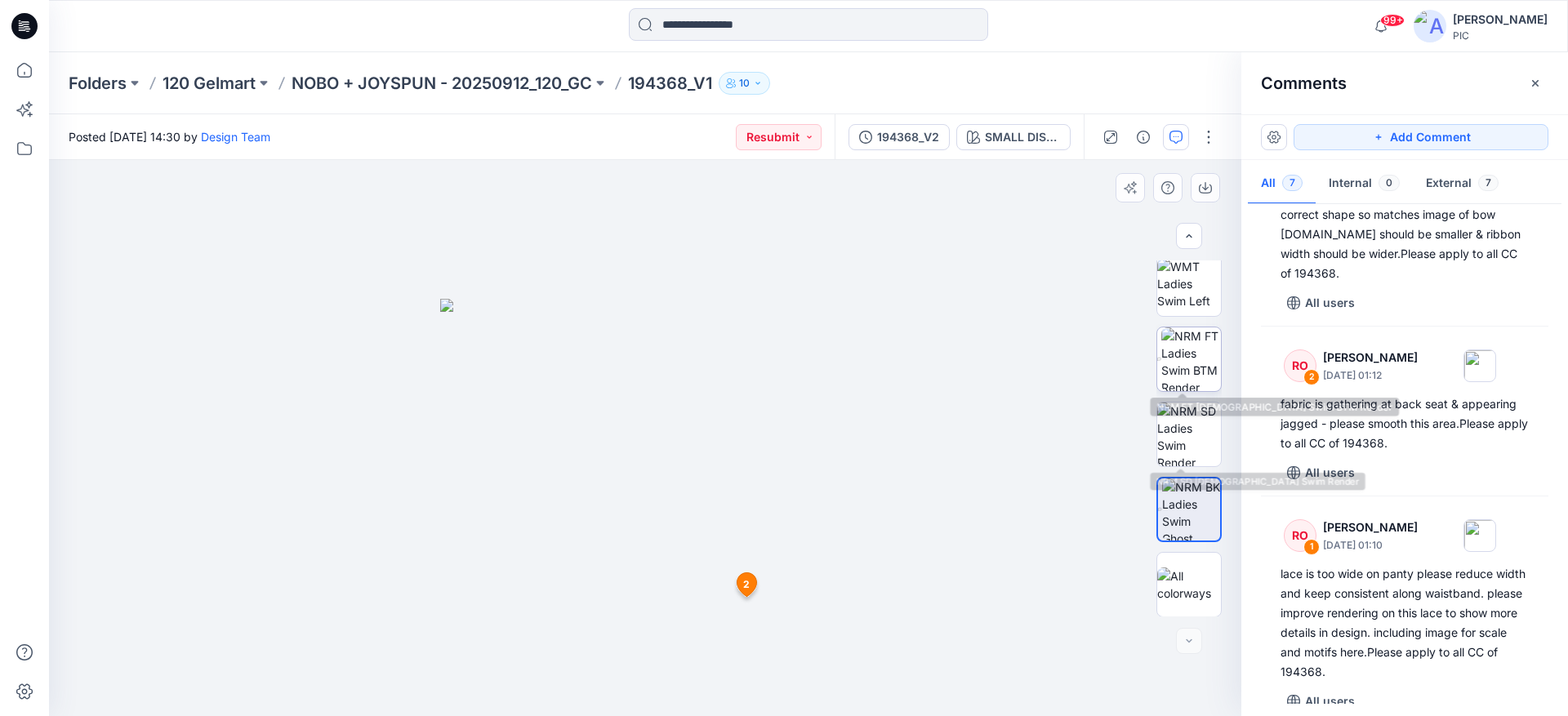
click at [1199, 349] on img at bounding box center [1190, 359] width 60 height 63
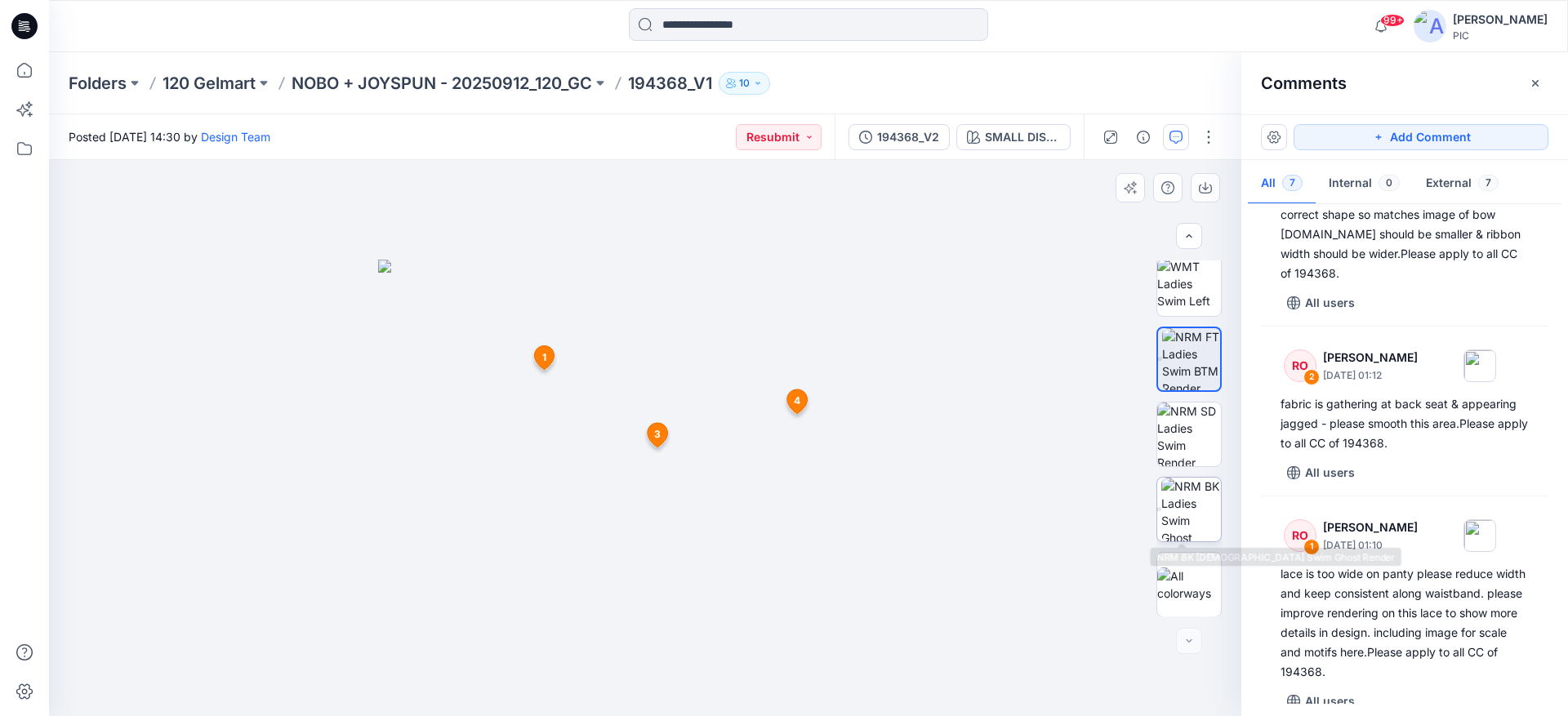
click at [1199, 509] on img at bounding box center [1190, 509] width 60 height 63
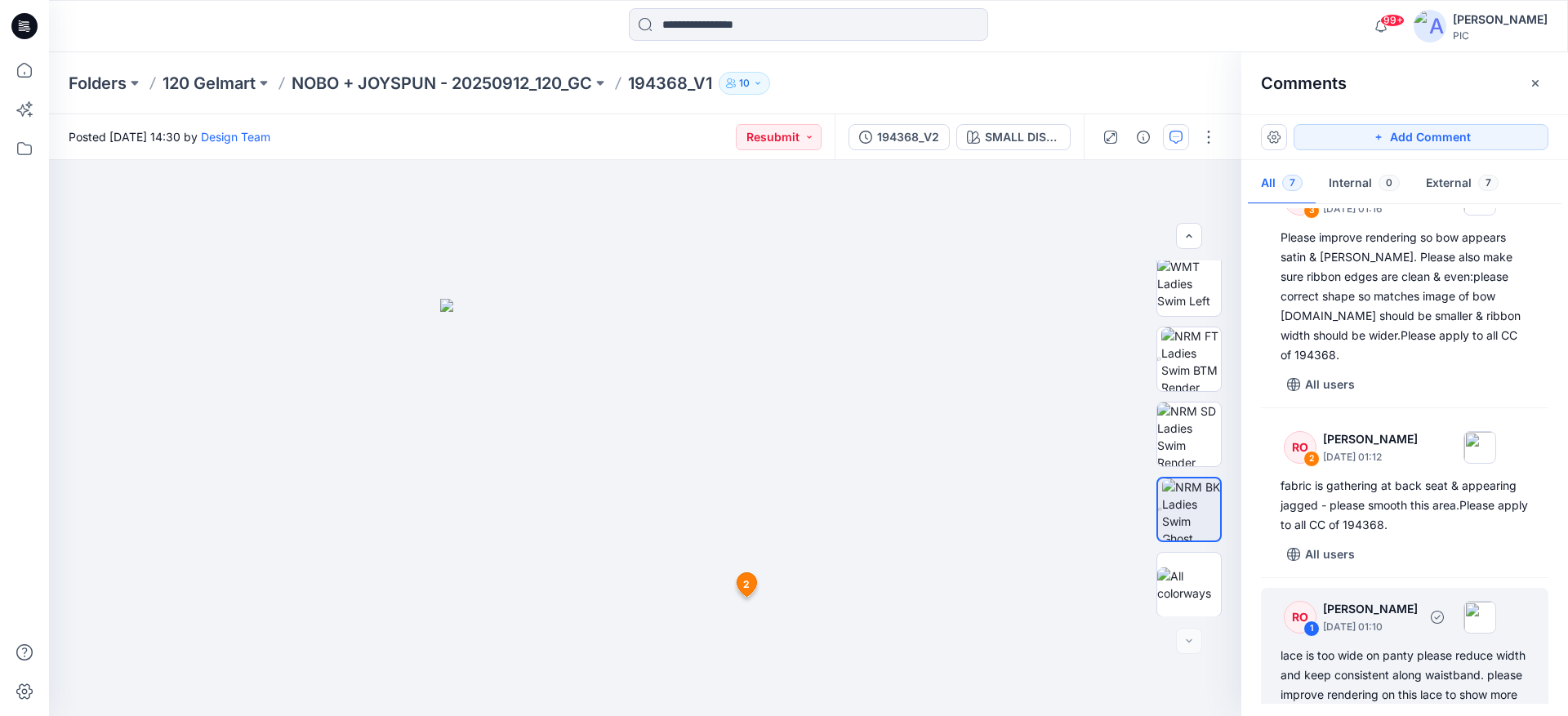
scroll to position [548, 0]
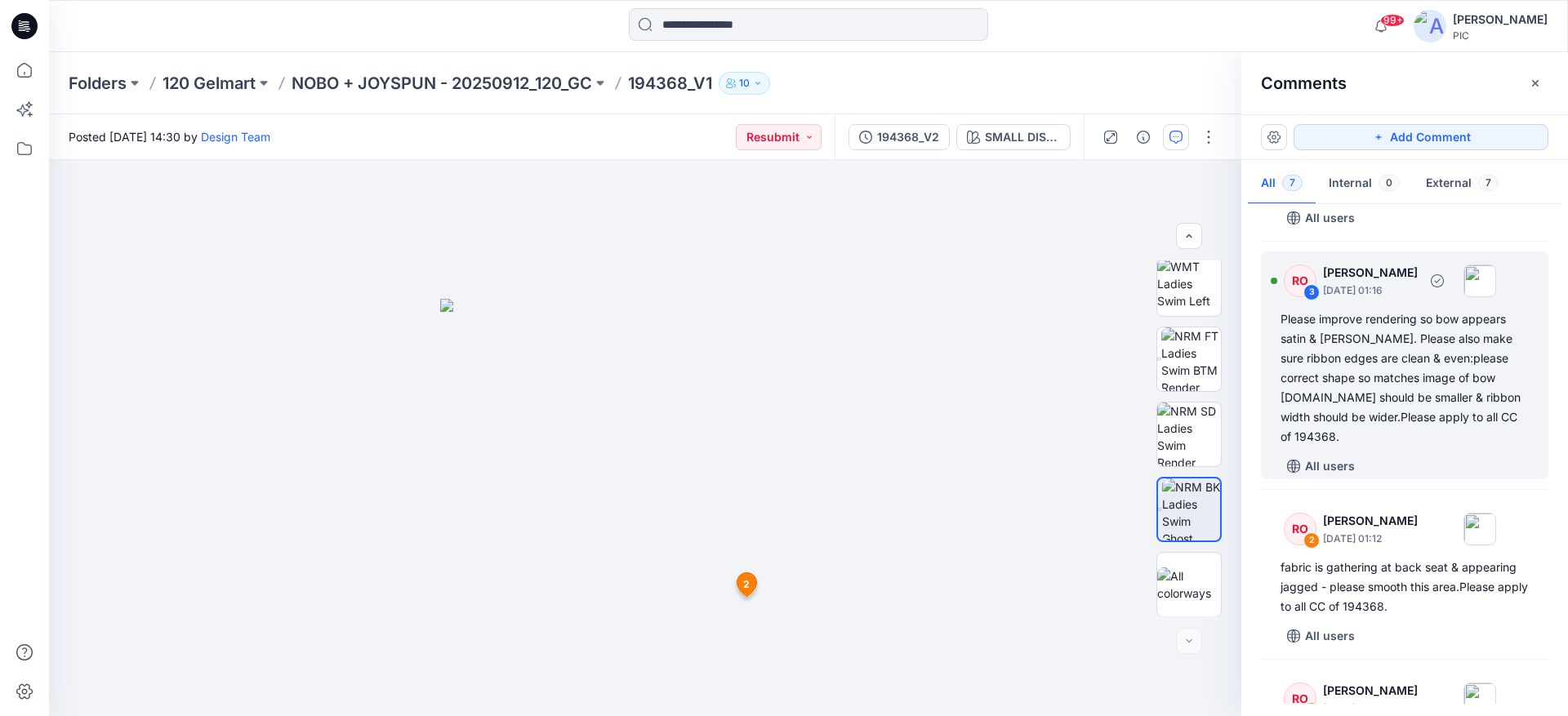
click at [1381, 353] on div "Please improve rendering so bow appears satin & [PERSON_NAME]. Please also make…" at bounding box center [1405, 378] width 248 height 137
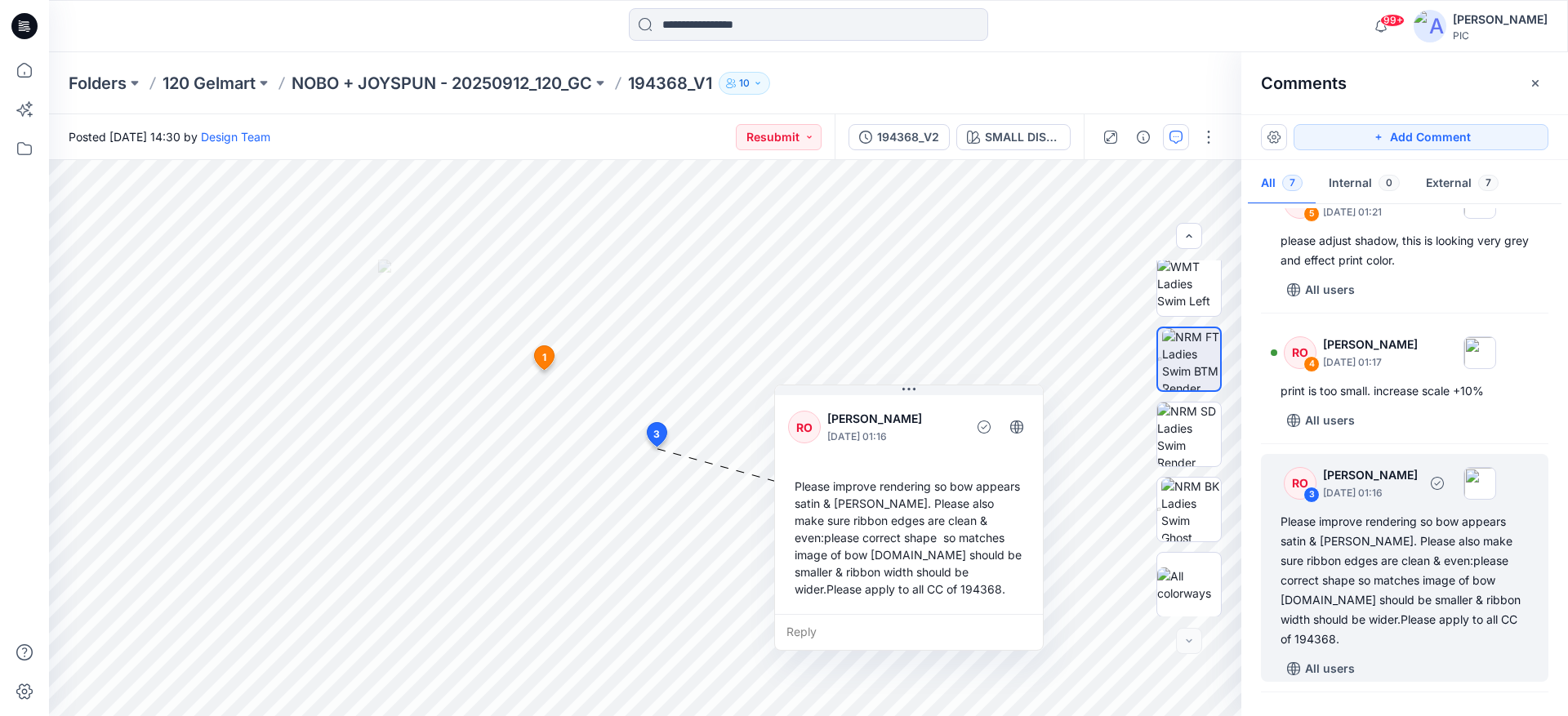
scroll to position [303, 0]
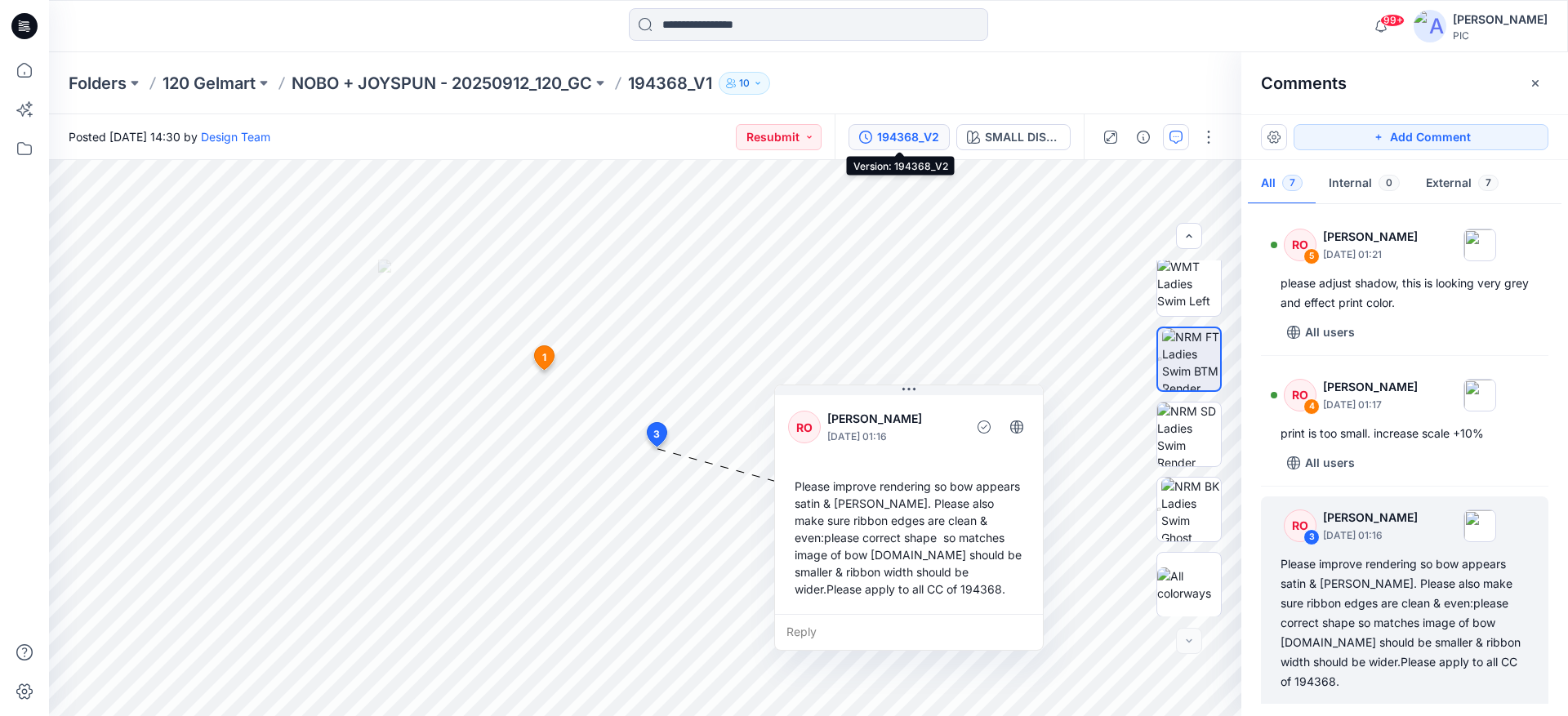
click at [899, 137] on div "194368_V2" at bounding box center [908, 137] width 62 height 18
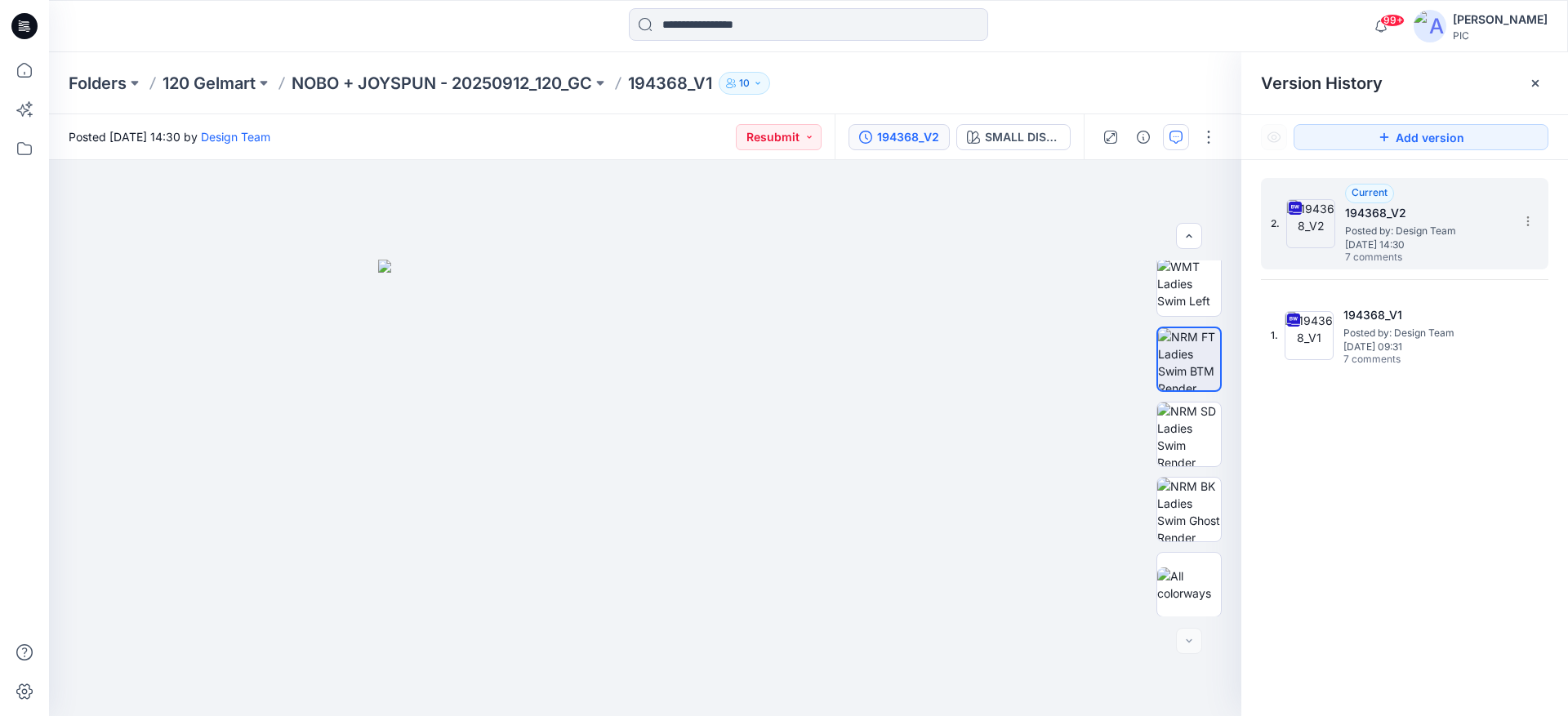
click at [1423, 239] on span "[DATE] 14:30" at bounding box center [1426, 245] width 163 height 11
click at [1411, 205] on h5 "194368_V2" at bounding box center [1426, 213] width 163 height 20
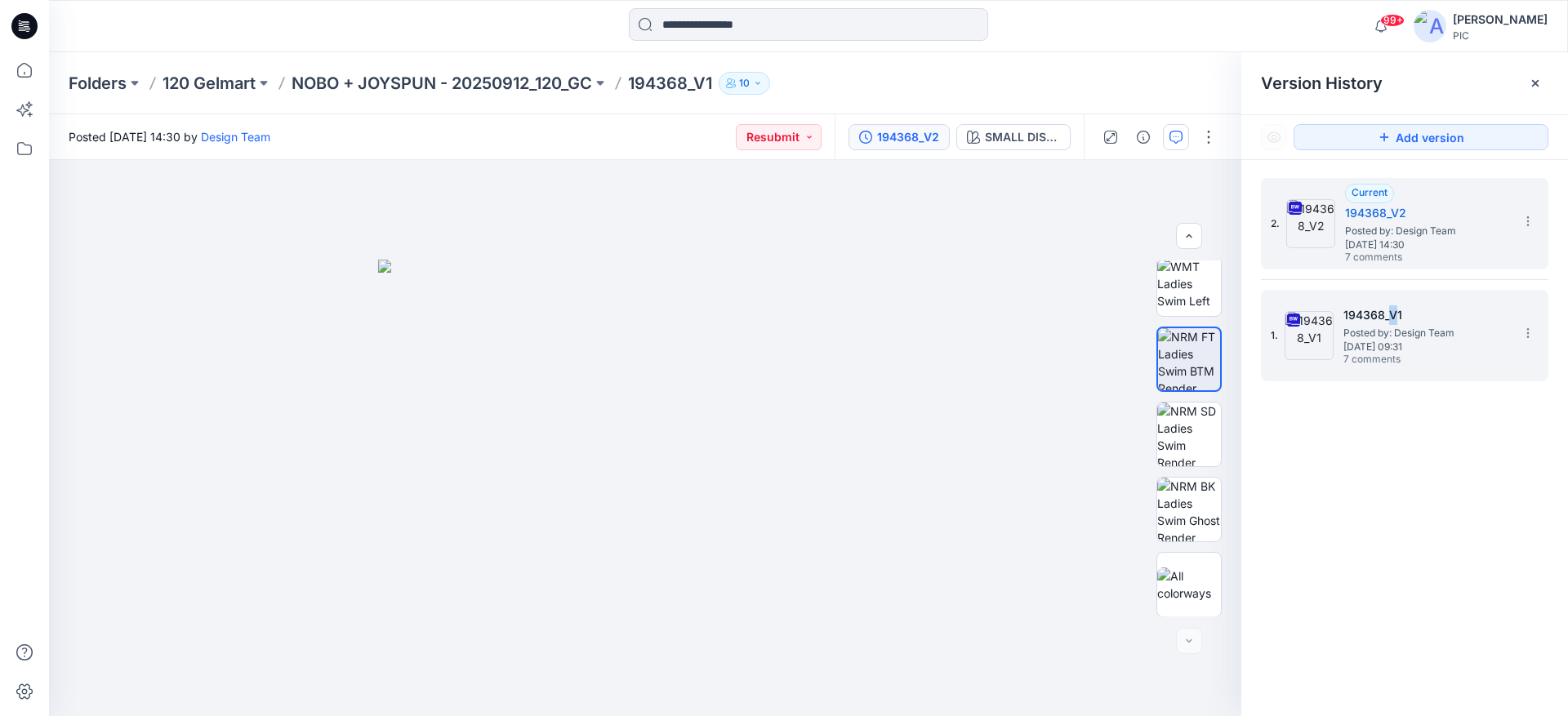
click at [1393, 322] on h5 "194368_V1" at bounding box center [1424, 315] width 163 height 20
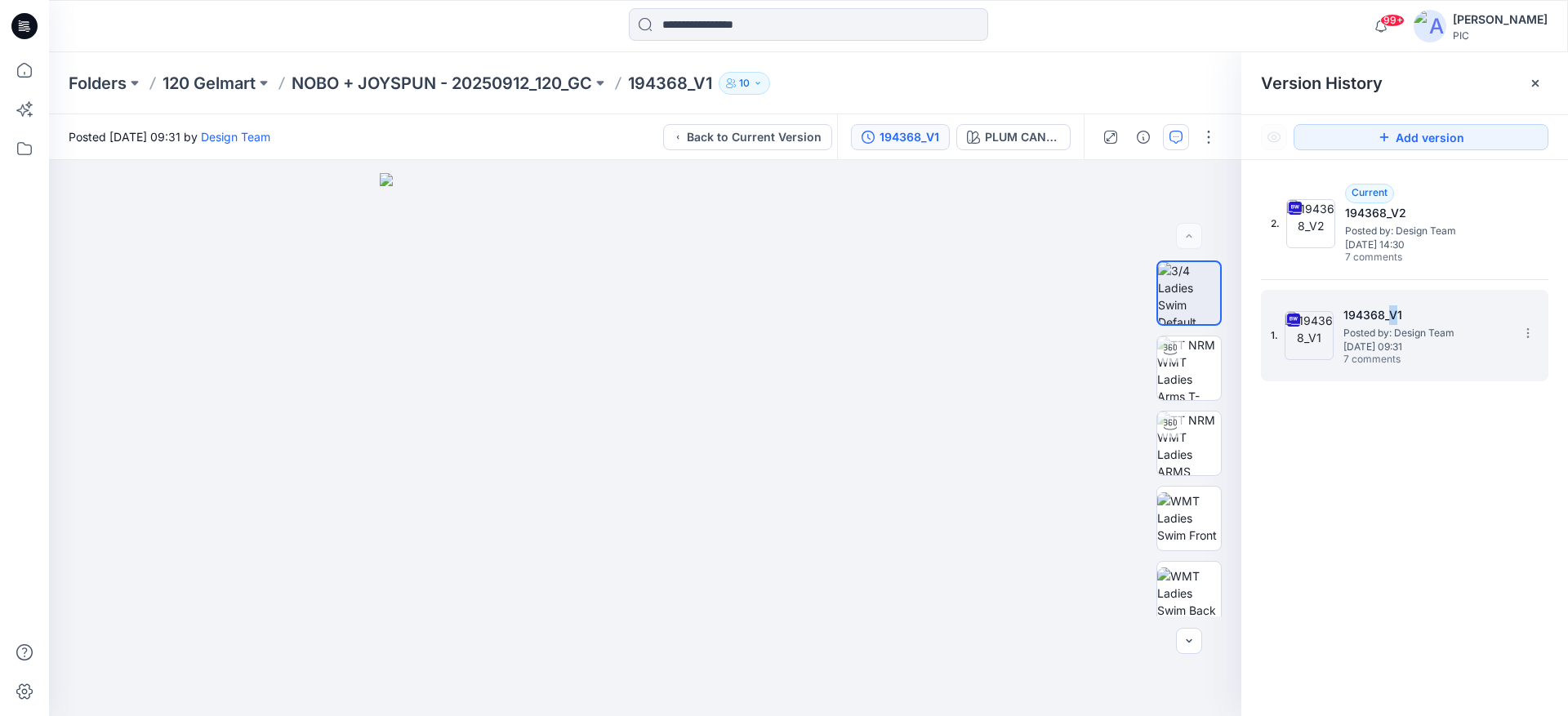
click at [1406, 327] on span "Posted by: Design Team" at bounding box center [1424, 332] width 163 height 16
click at [1178, 132] on icon "button" at bounding box center [1176, 137] width 13 height 13
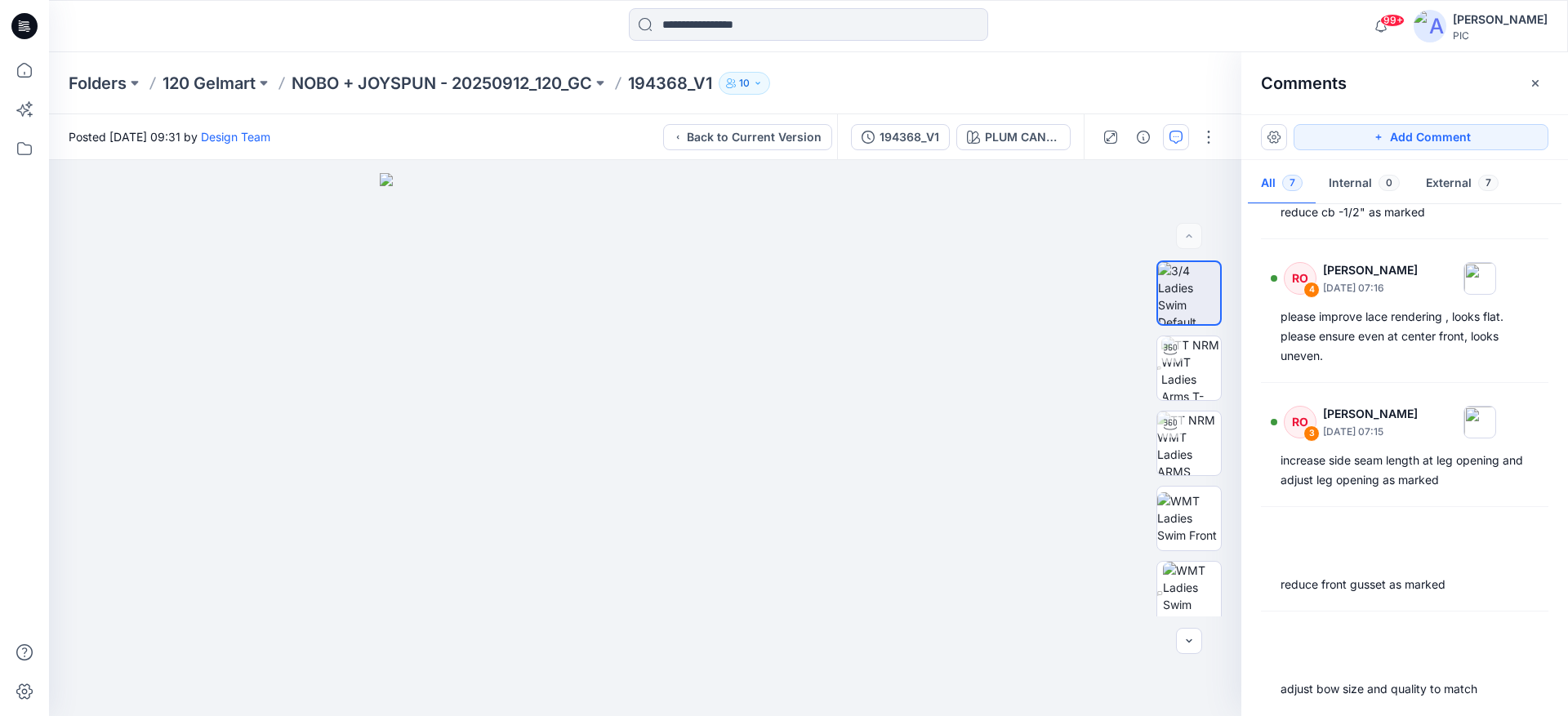
scroll to position [313, 0]
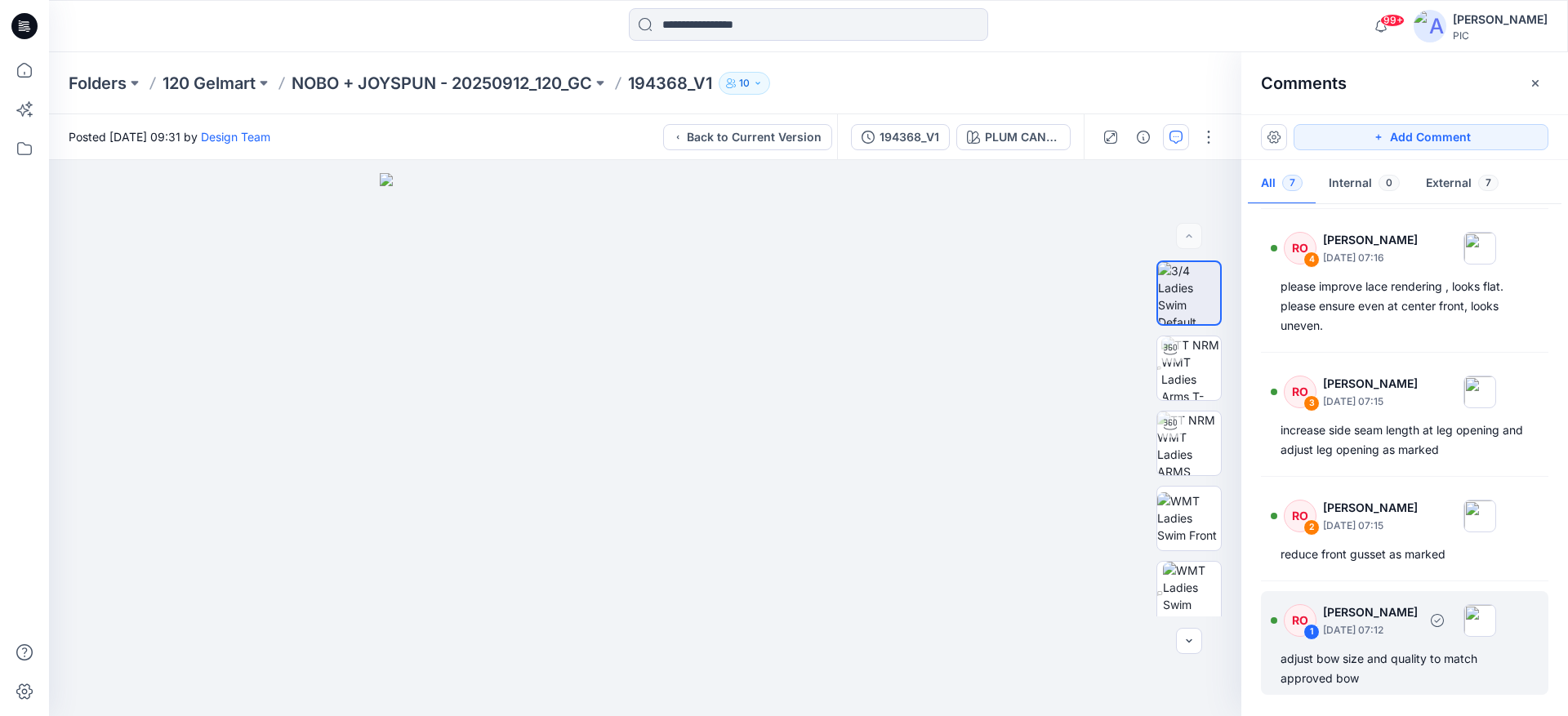
click at [1372, 666] on div "adjust bow size and quality to match approved bow" at bounding box center [1405, 668] width 248 height 39
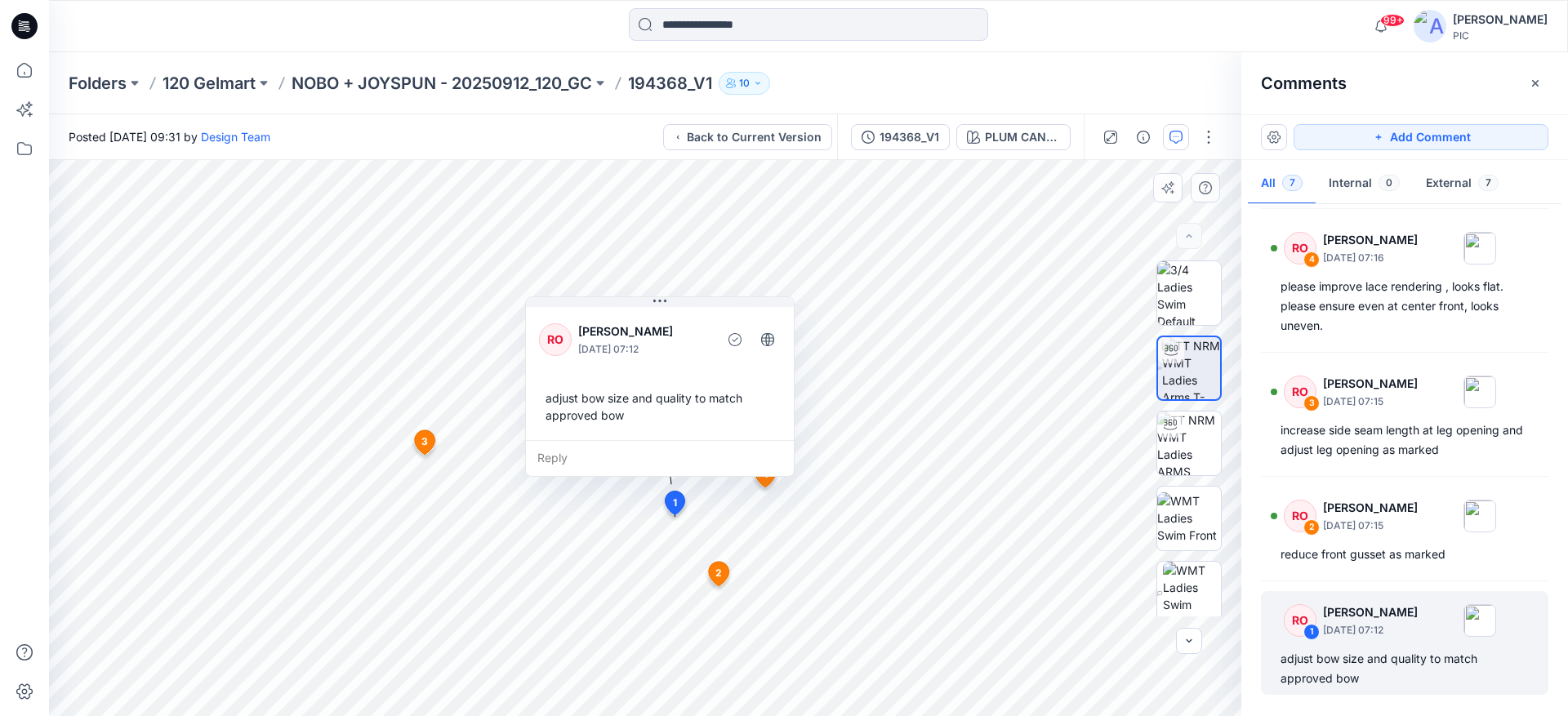
click at [607, 453] on div "Reply" at bounding box center [660, 458] width 268 height 36
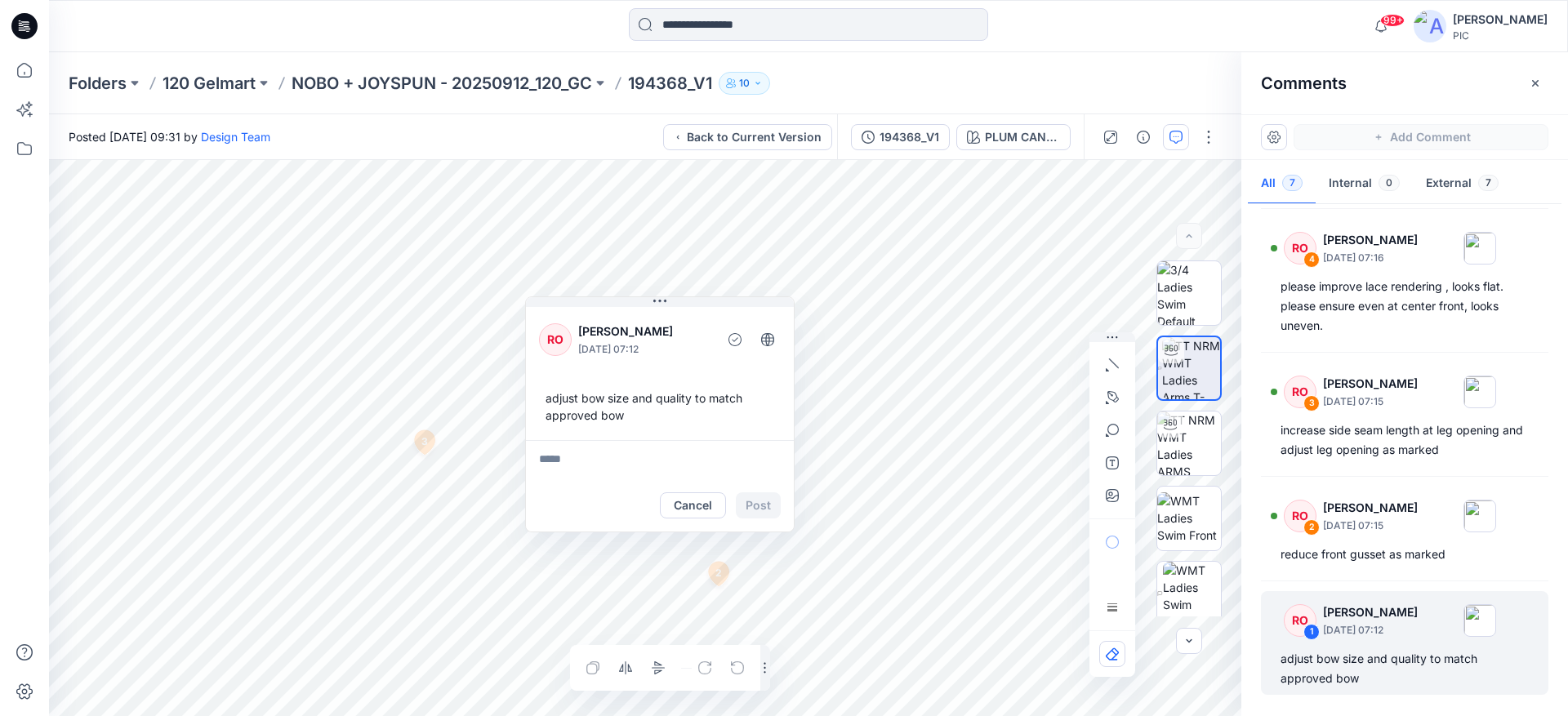
click at [786, 716] on html "99+ Notifications RO [PERSON_NAME] mentioned you in a comment on 194379_V2 View…" at bounding box center [784, 358] width 1568 height 716
click at [45, 286] on div "99+ Notifications RO [PERSON_NAME] mentioned you in a comment on 194379_V2 View…" at bounding box center [784, 358] width 1568 height 716
click at [689, 508] on button "Cancel" at bounding box center [693, 505] width 66 height 26
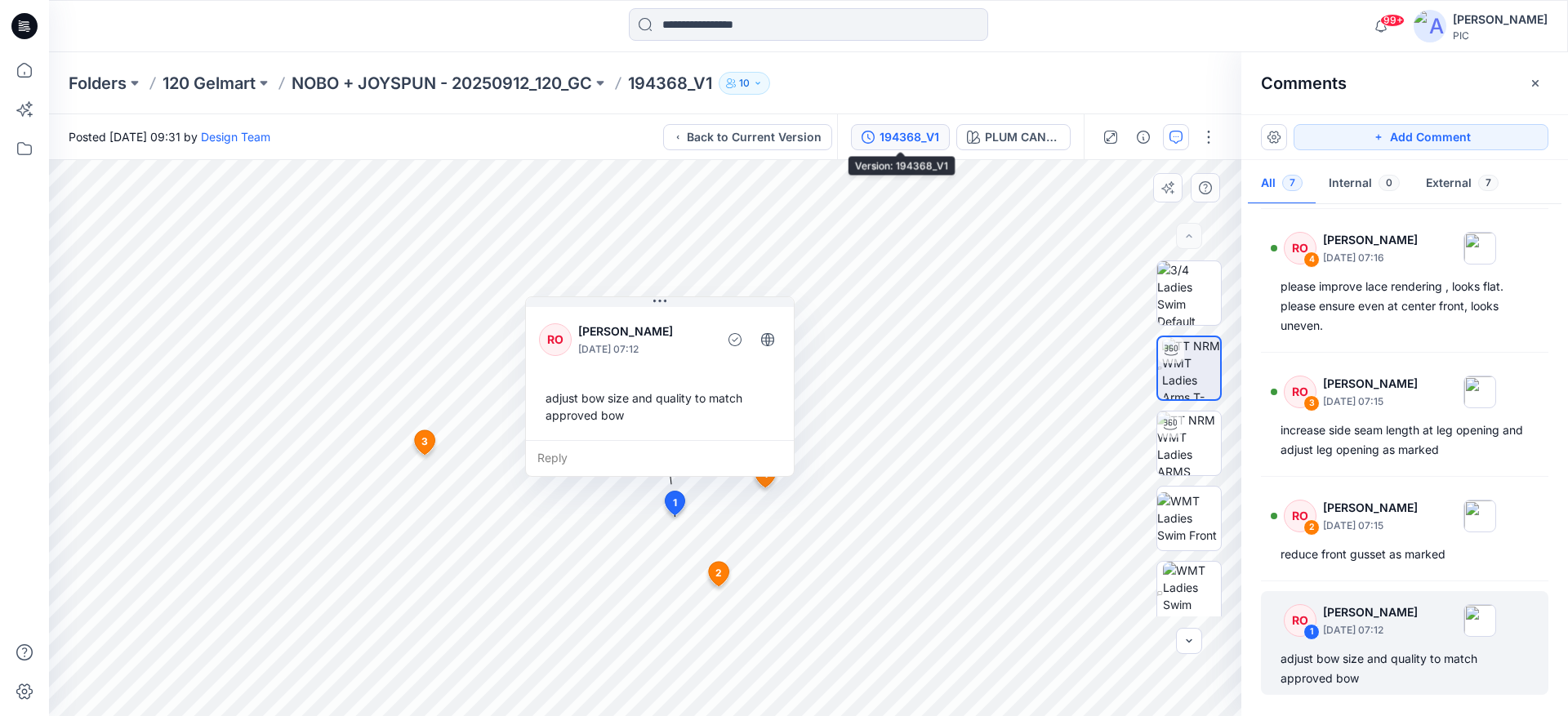
click at [897, 139] on div "194368_V1" at bounding box center [909, 137] width 60 height 18
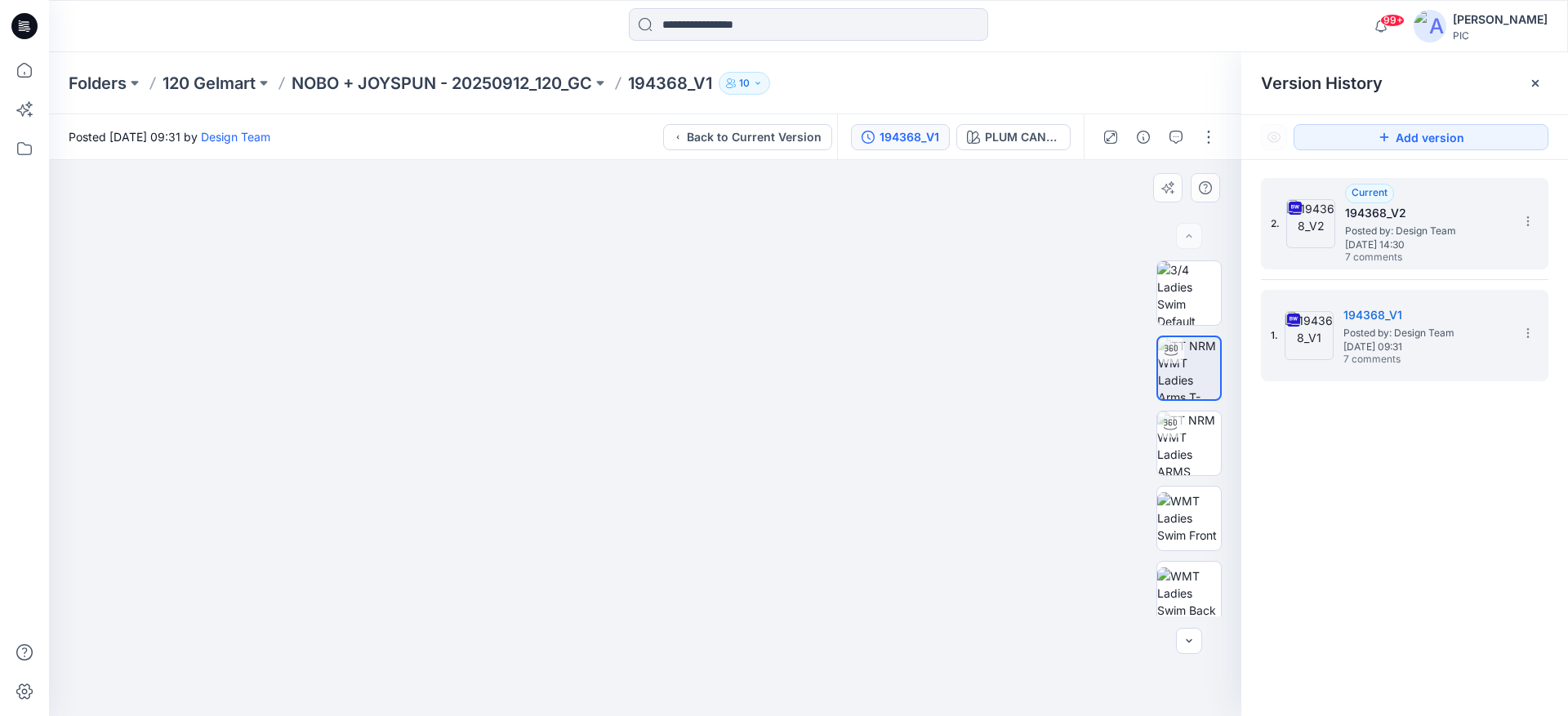
click at [1402, 242] on span "[DATE] 14:30" at bounding box center [1426, 245] width 163 height 11
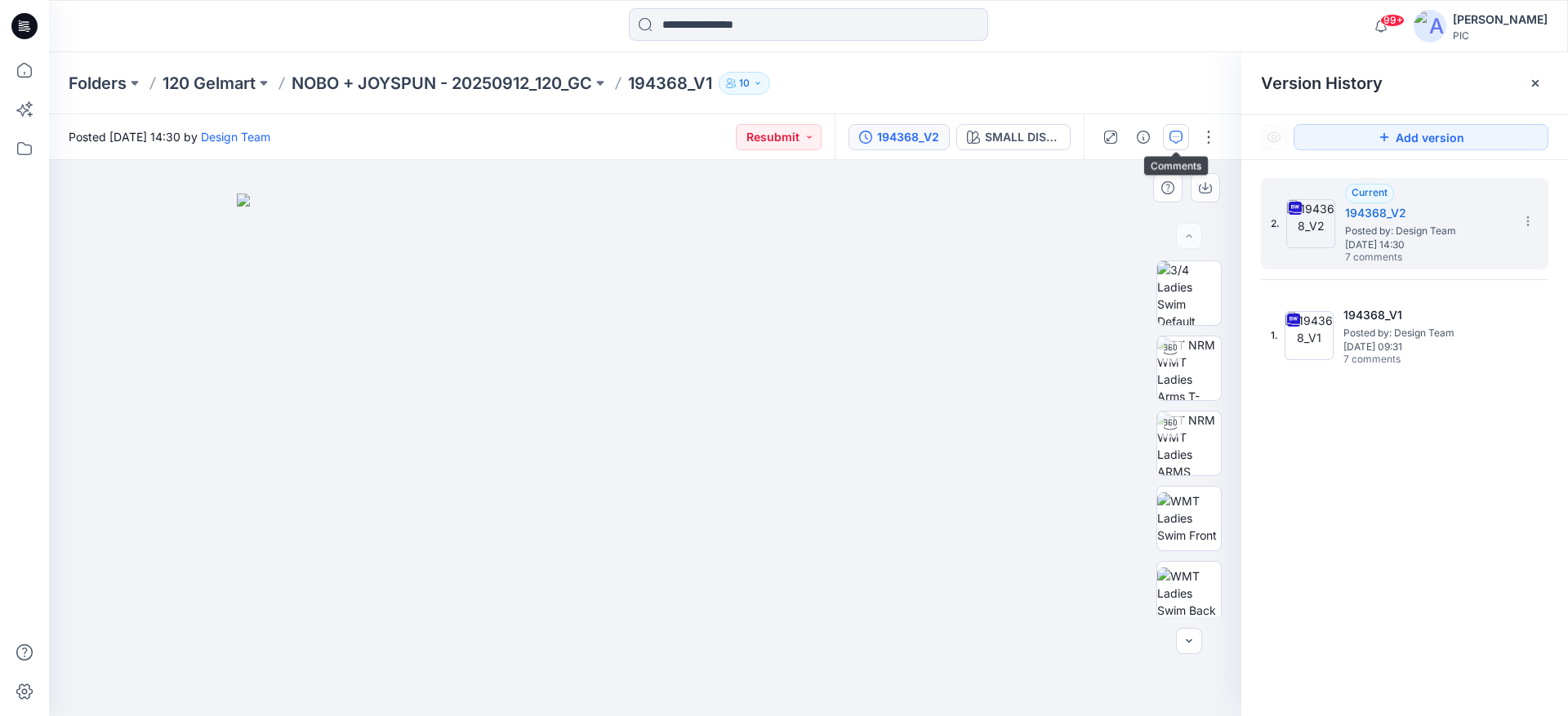
click at [1181, 142] on icon "button" at bounding box center [1176, 137] width 13 height 13
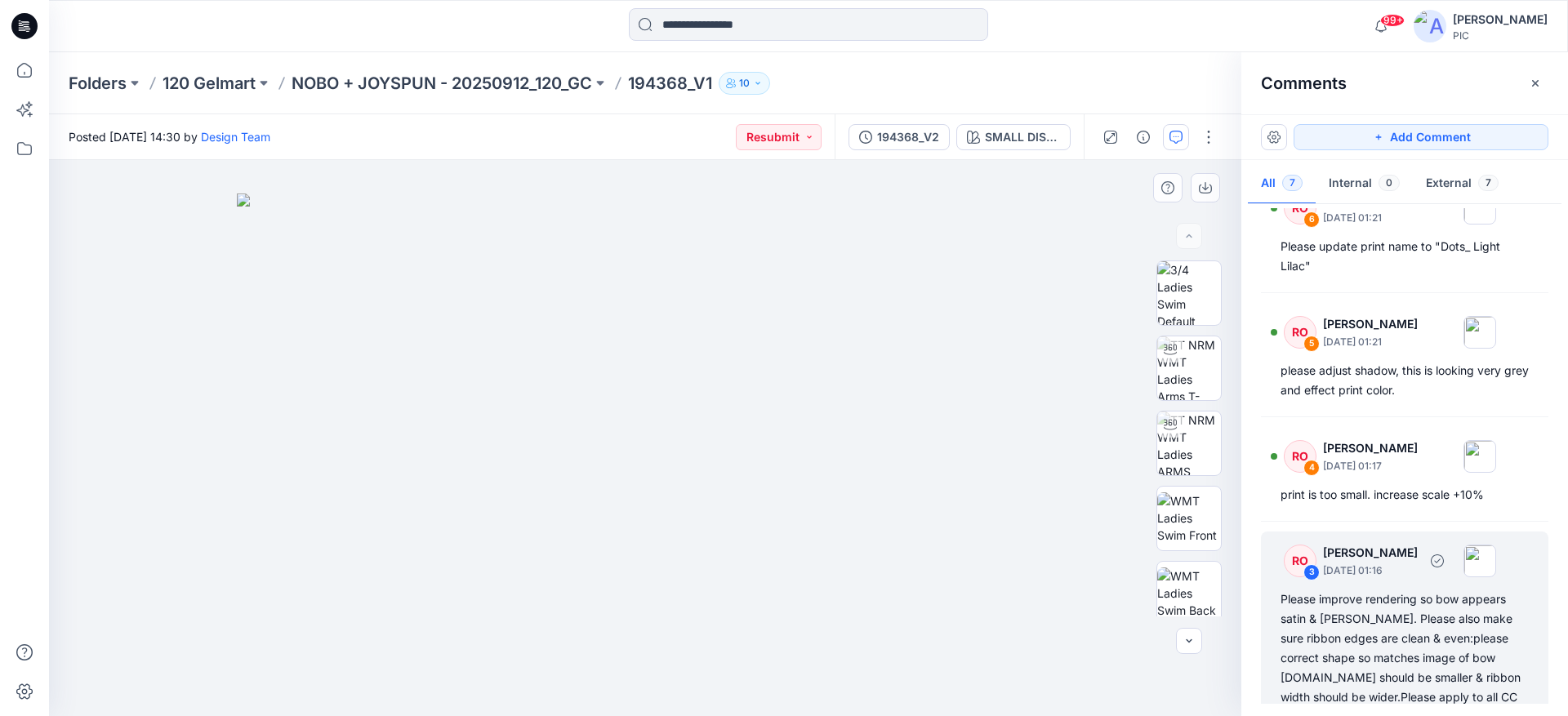
scroll to position [163, 0]
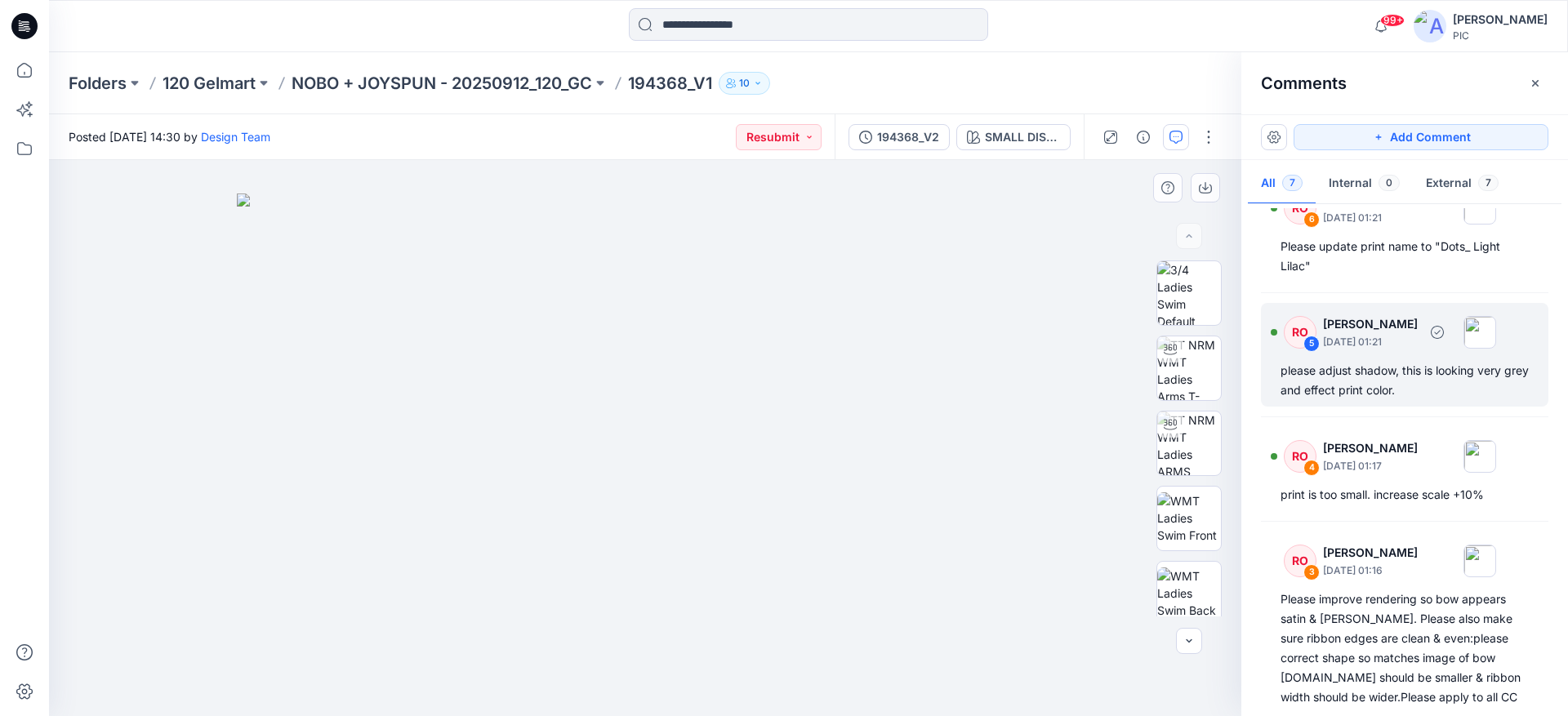
click at [1407, 359] on div "RO 5 [PERSON_NAME] [DATE] 01:21 please adjust shadow, this is looking very grey…" at bounding box center [1405, 355] width 287 height 104
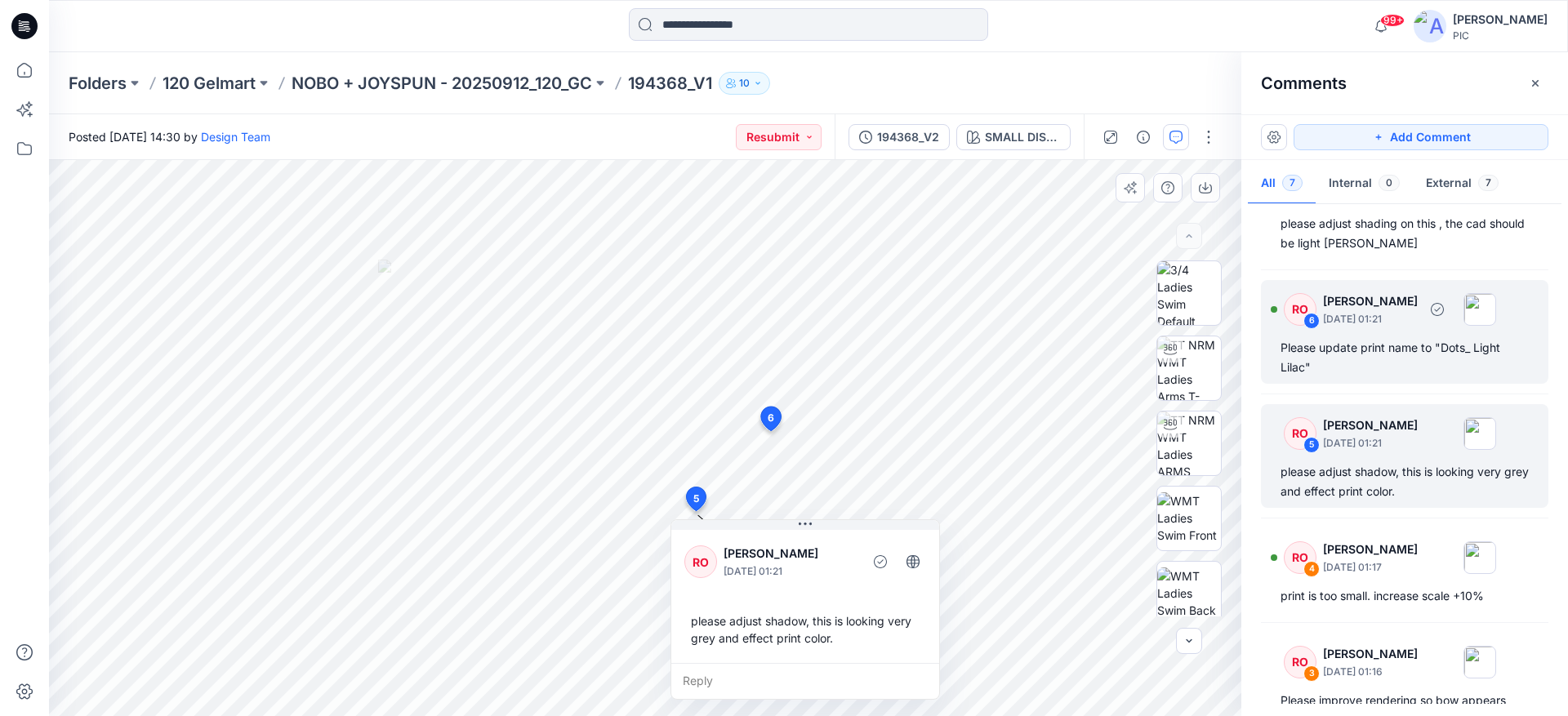
scroll to position [0, 0]
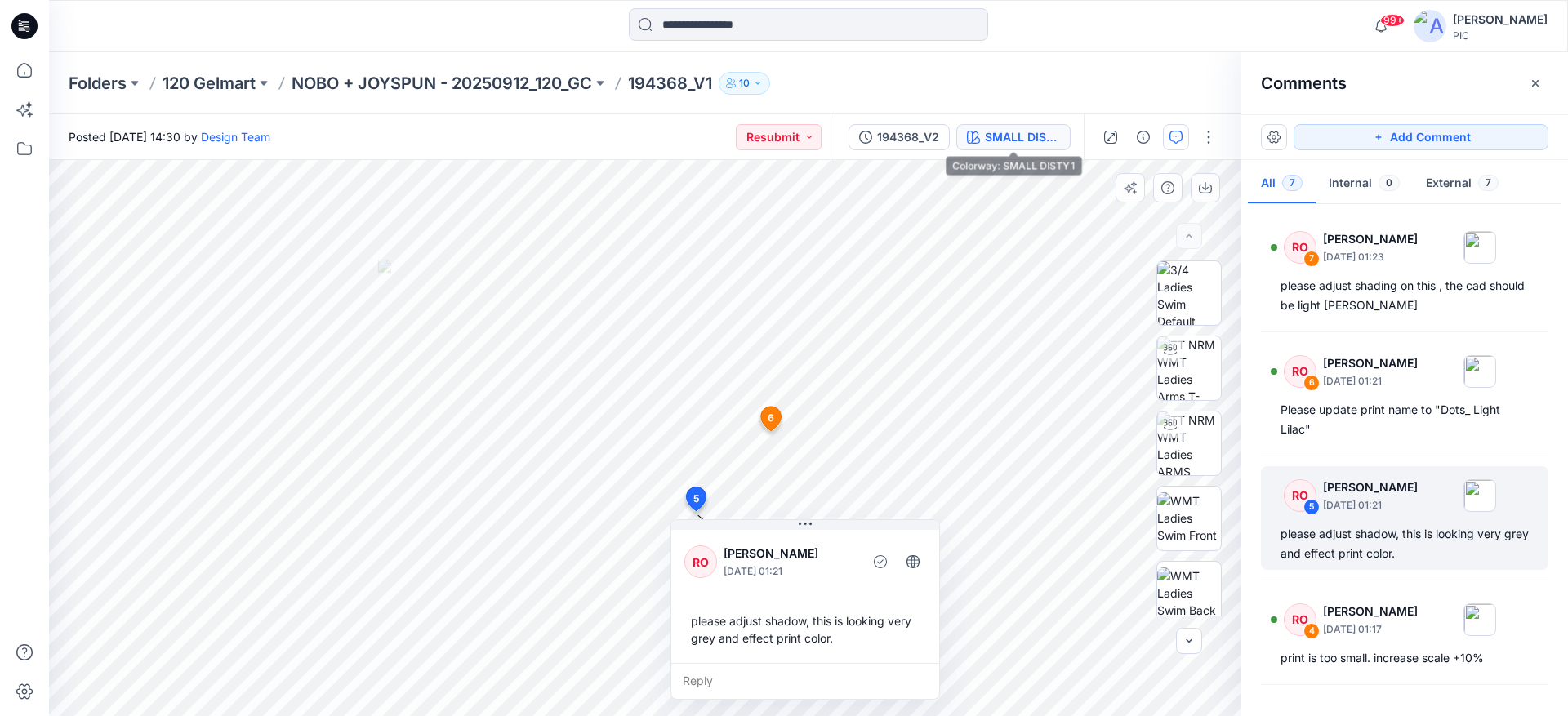
click at [1006, 136] on div "SMALL DISTY 1" at bounding box center [1023, 137] width 76 height 18
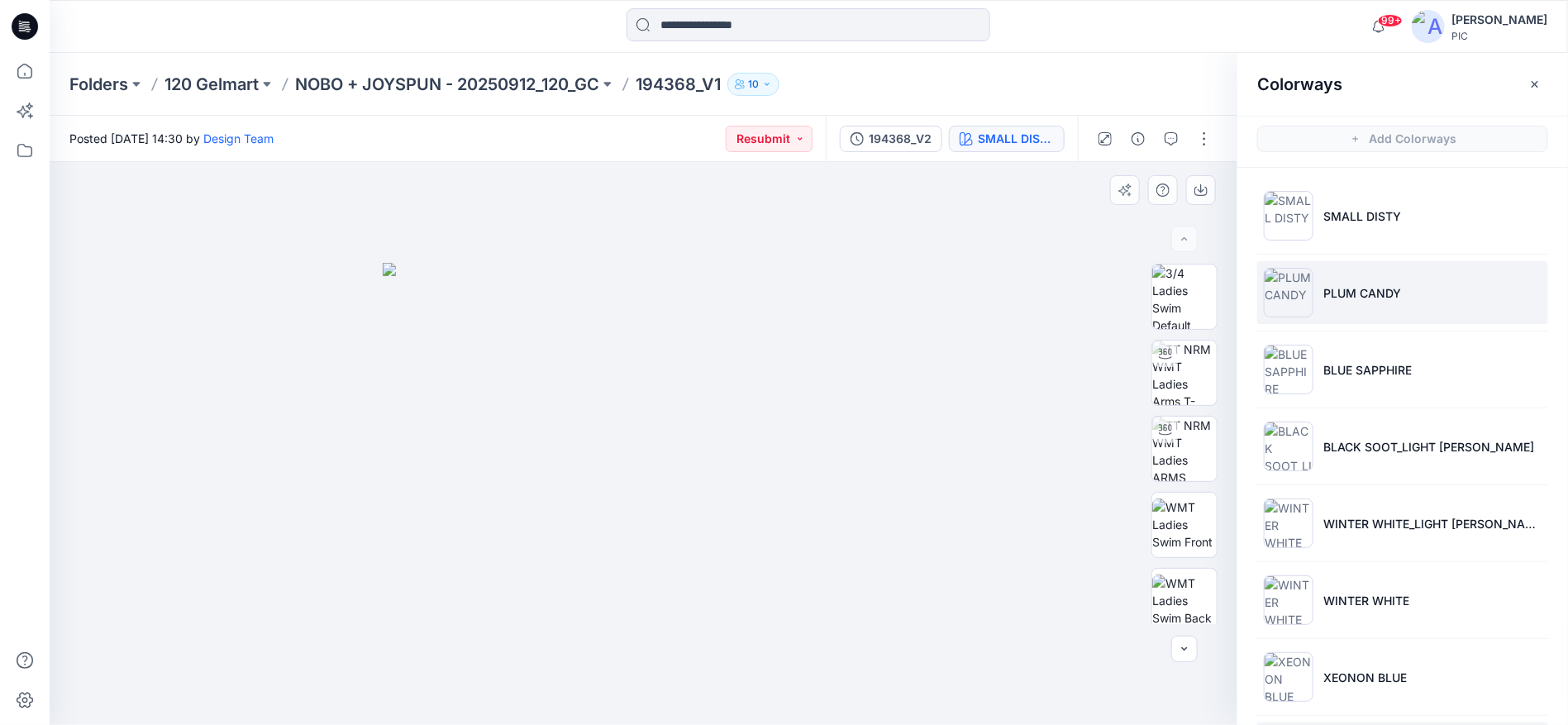
click at [1368, 293] on p "PLUM CANDY" at bounding box center [1361, 293] width 77 height 17
click at [1171, 135] on icon "button" at bounding box center [1171, 139] width 13 height 13
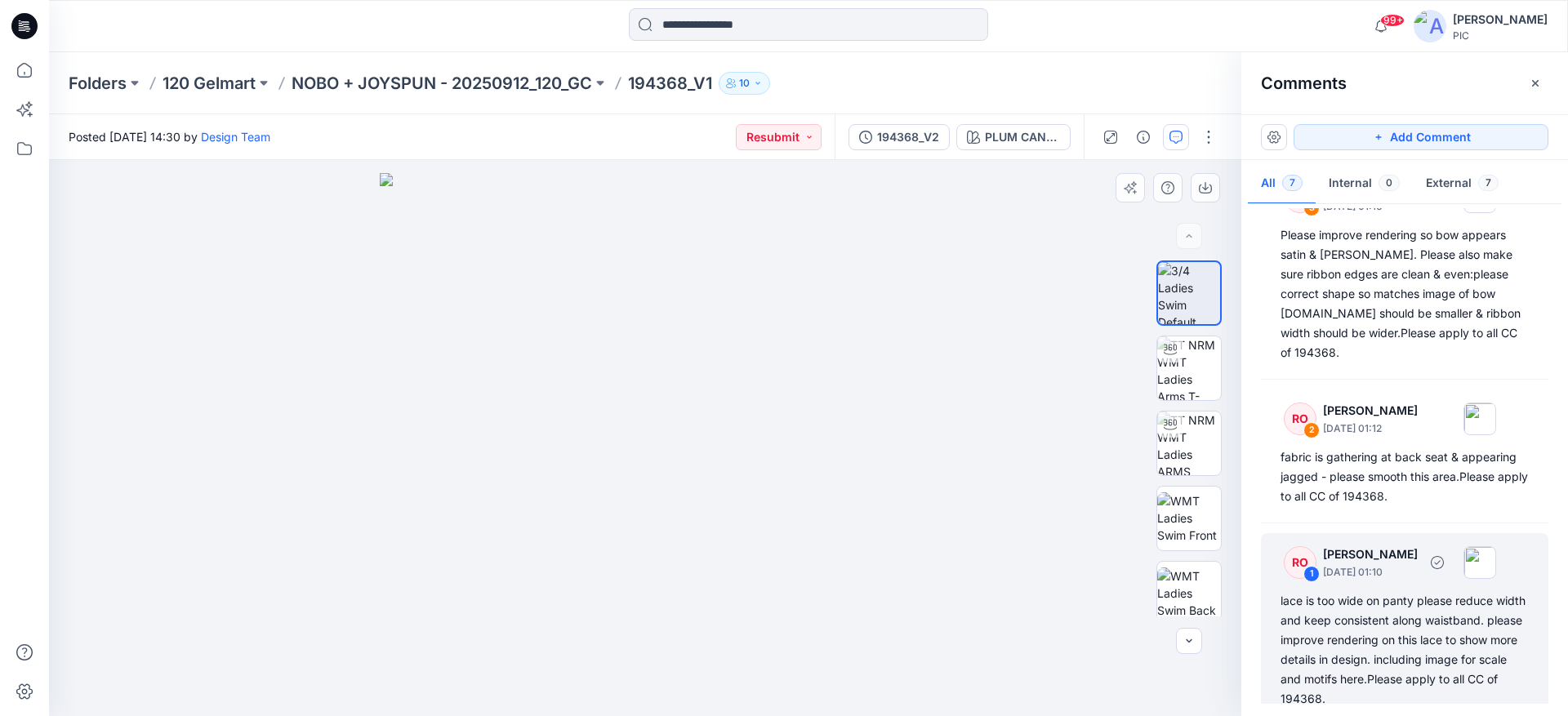
scroll to position [528, 0]
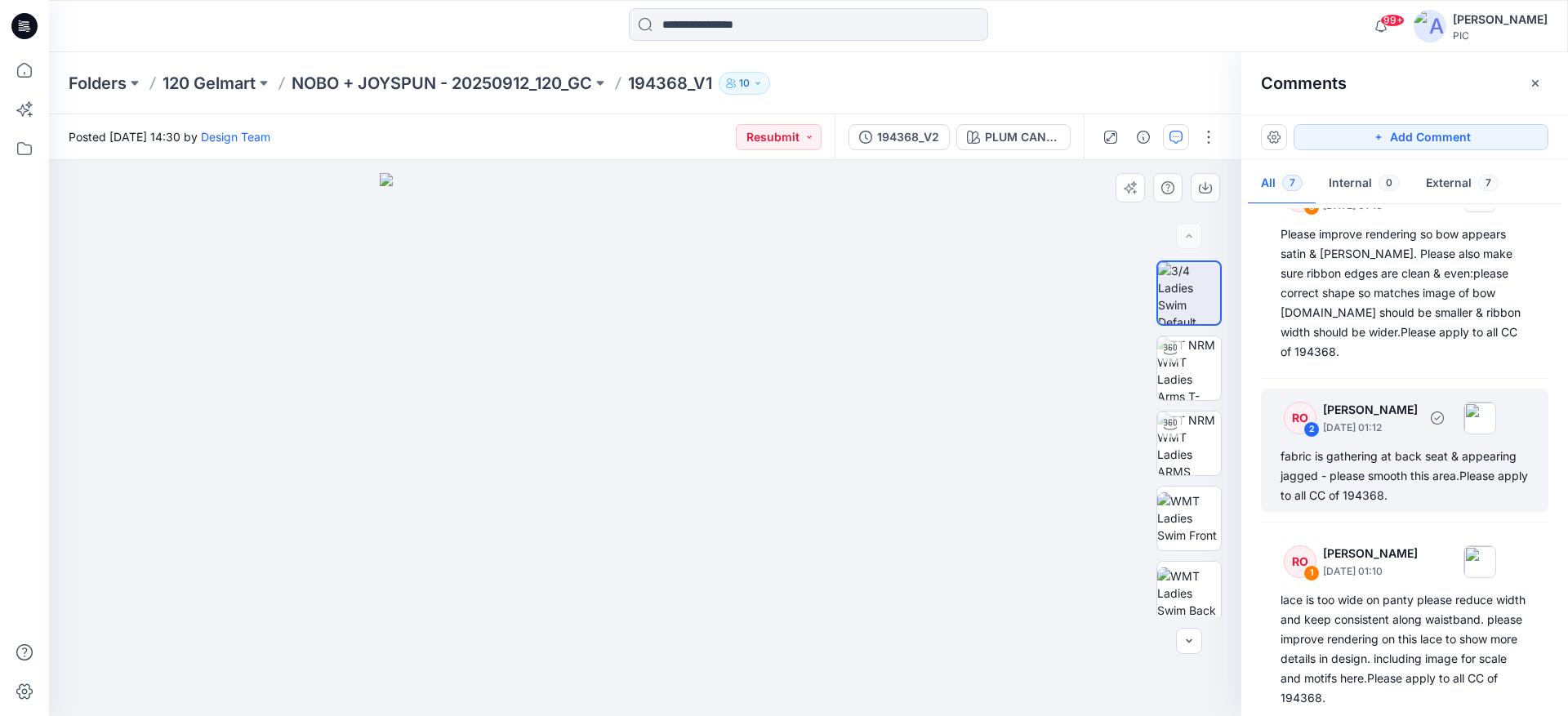
click at [1384, 452] on div "fabric is gathering at back seat & appearing jagged - please smooth this area.P…" at bounding box center [1405, 476] width 248 height 59
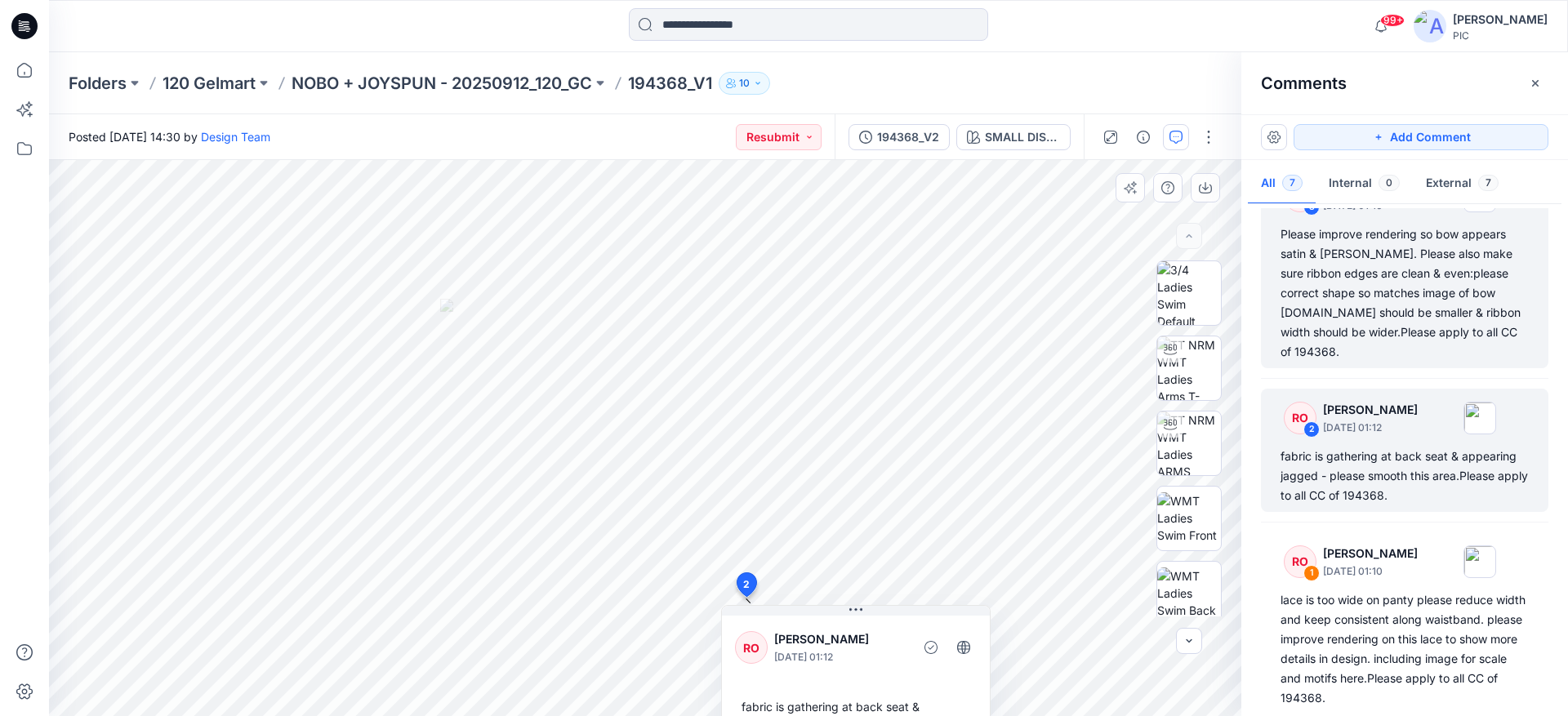
click at [1382, 291] on div "Please improve rendering so bow appears satin & [PERSON_NAME]. Please also make…" at bounding box center [1405, 293] width 248 height 137
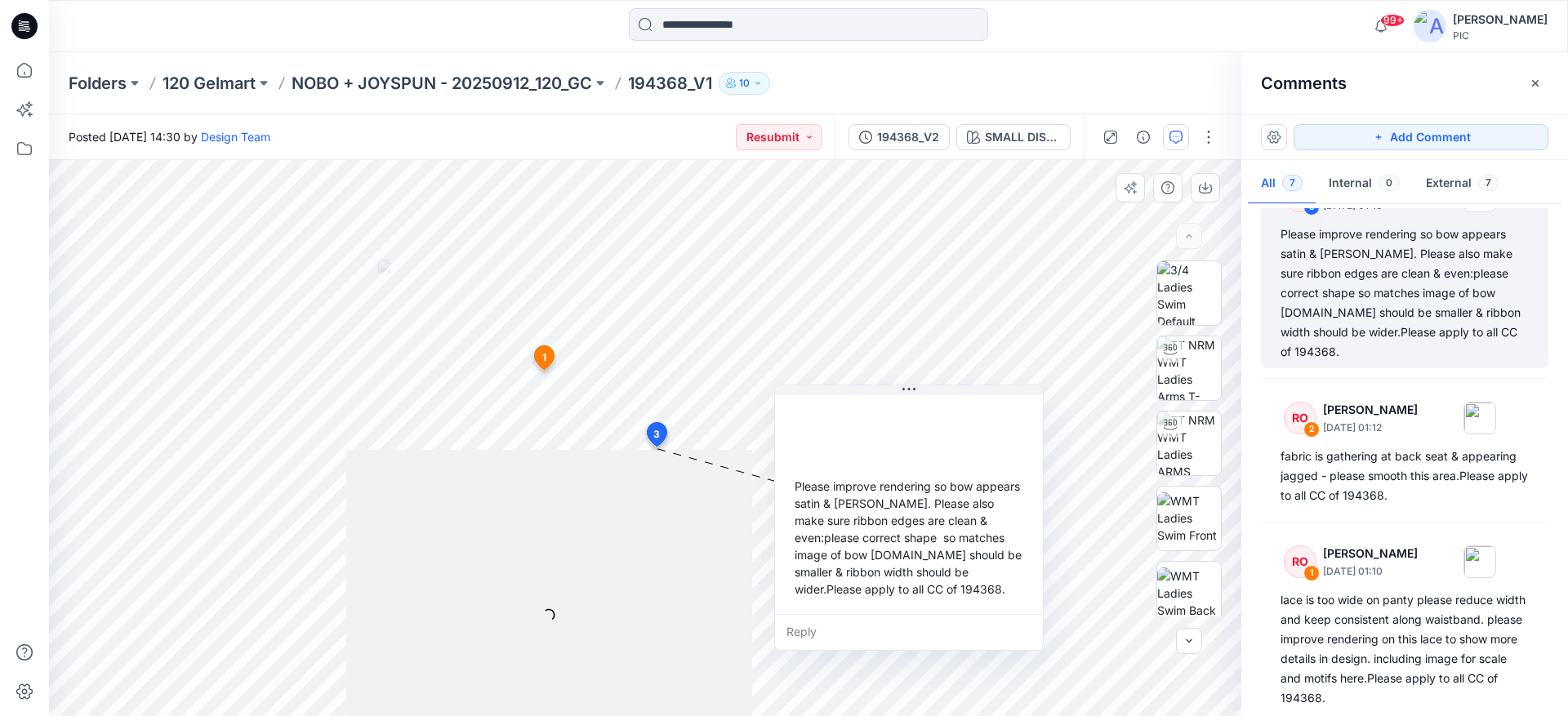
scroll to position [486, 0]
